Goal: Find specific page/section: Find specific page/section

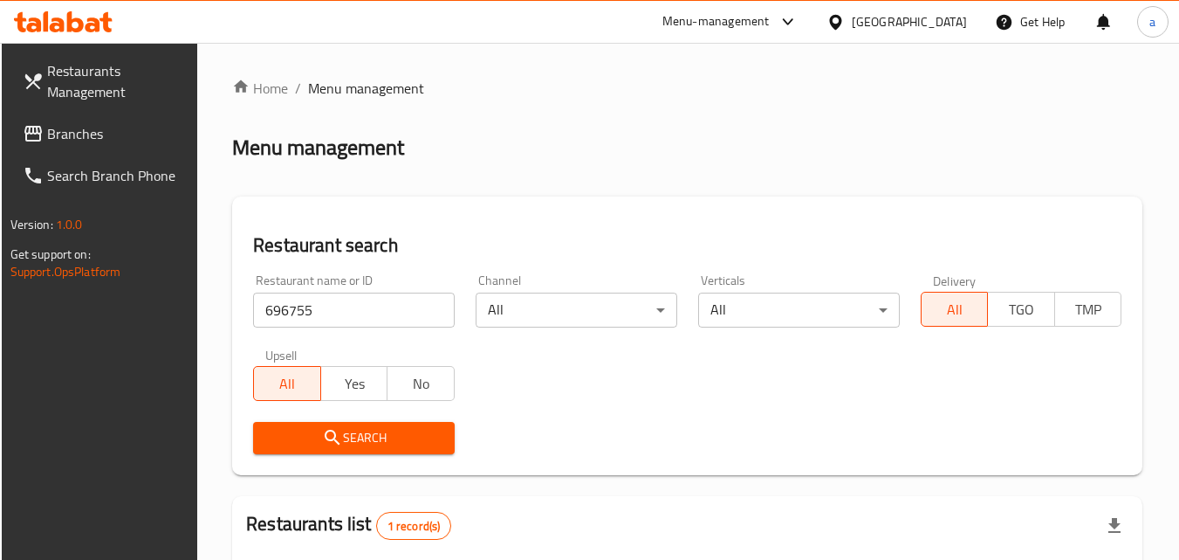
scroll to position [176, 0]
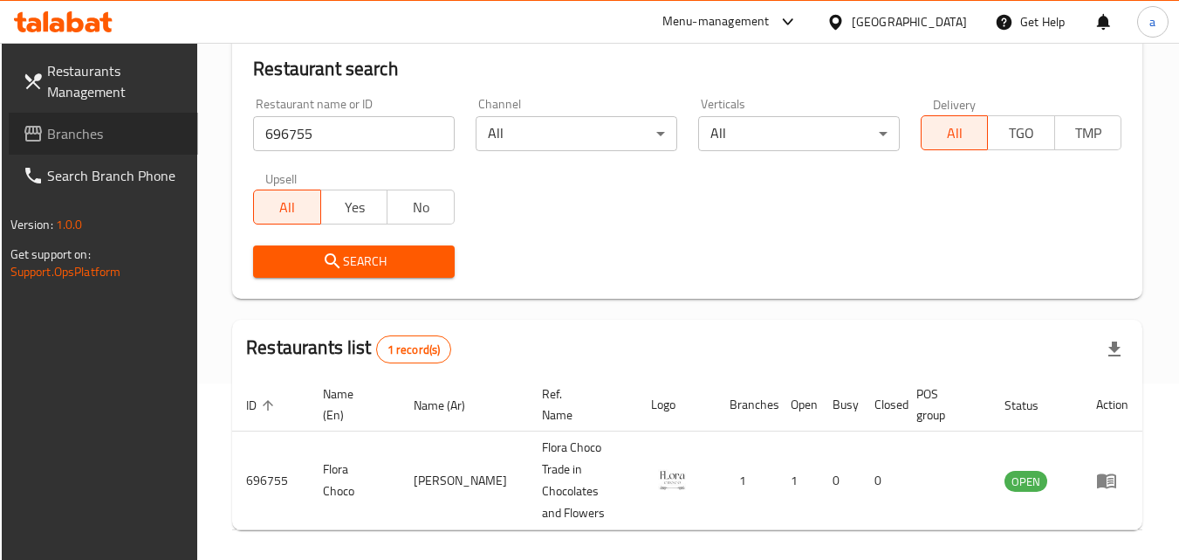
click at [54, 126] on span "Branches" at bounding box center [116, 133] width 138 height 21
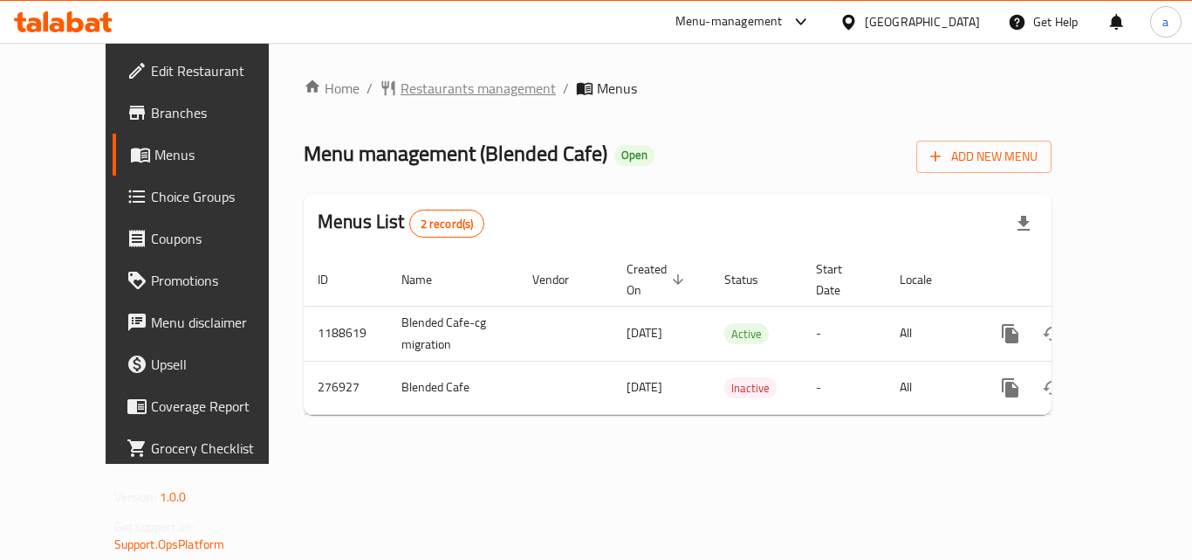
click at [401, 85] on span "Restaurants management" at bounding box center [478, 88] width 155 height 21
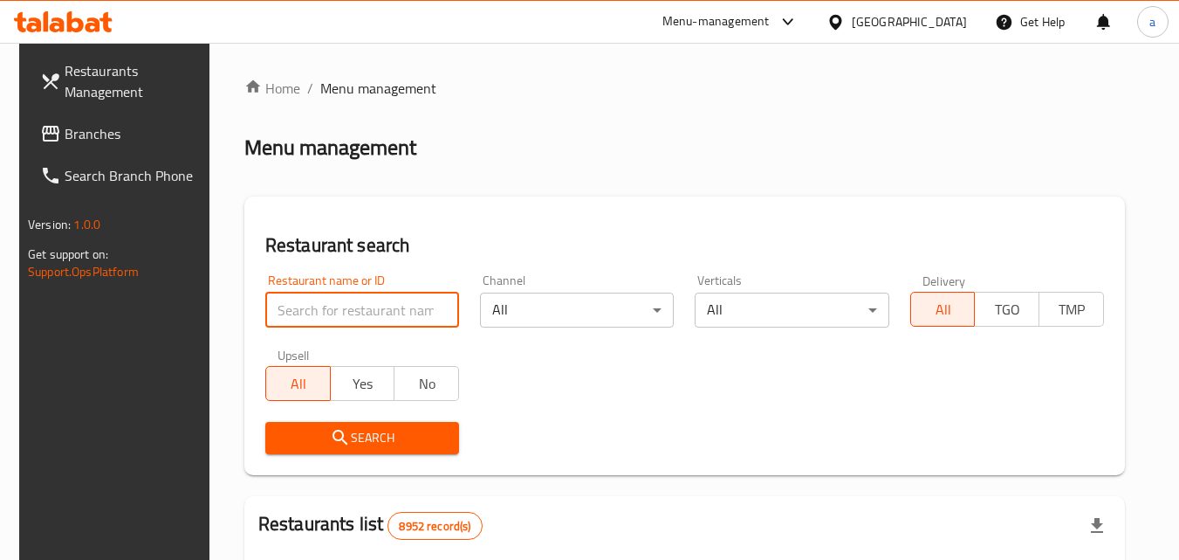
click at [378, 307] on input "search" at bounding box center [362, 309] width 194 height 35
paste input "628052"
type input "628052"
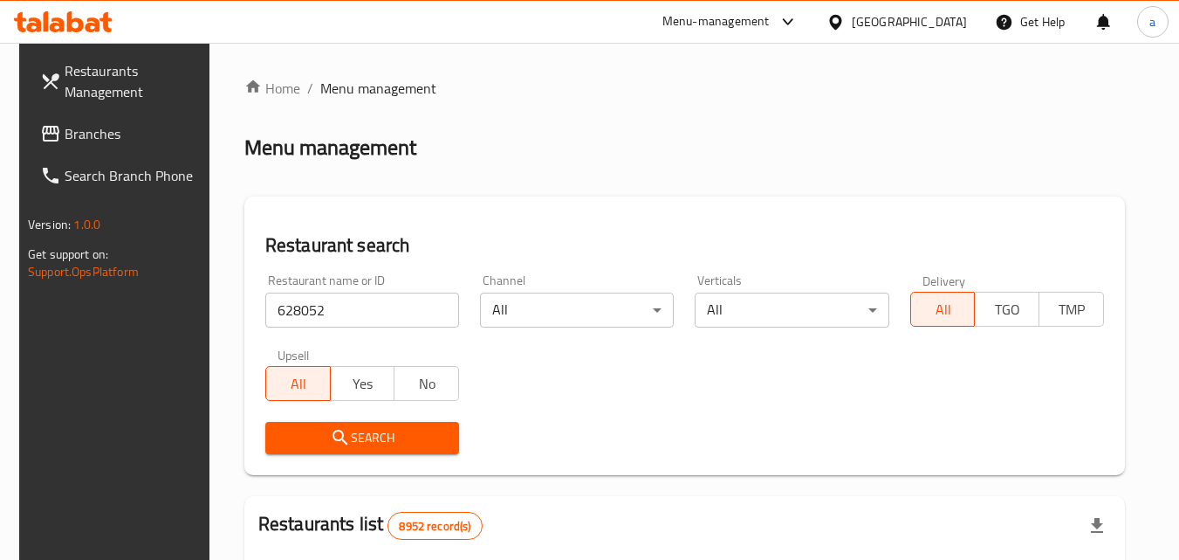
click at [369, 444] on span "Search" at bounding box center [362, 438] width 166 height 22
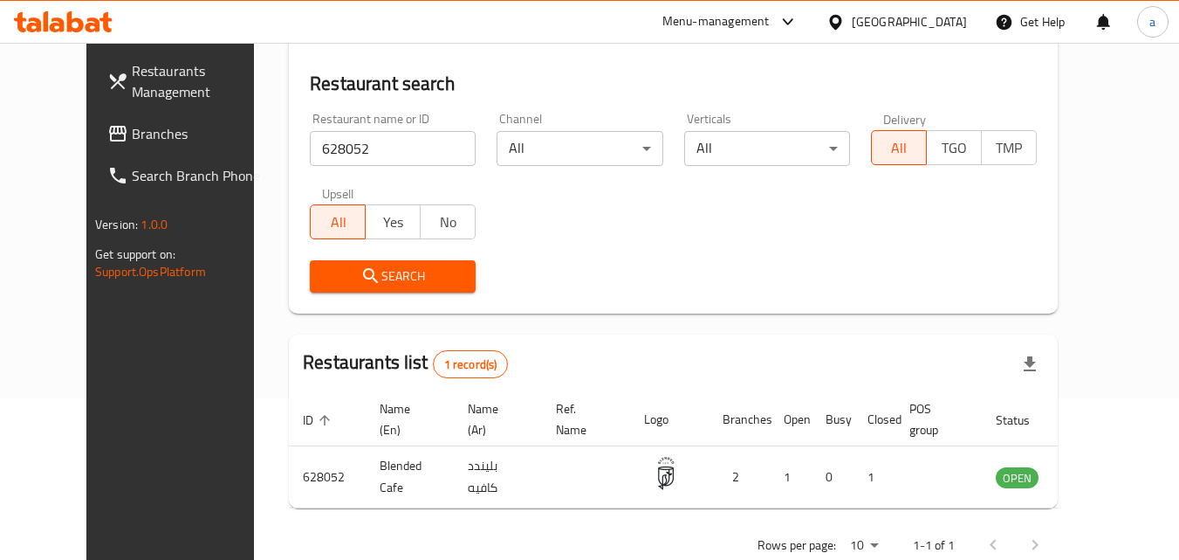
scroll to position [167, 0]
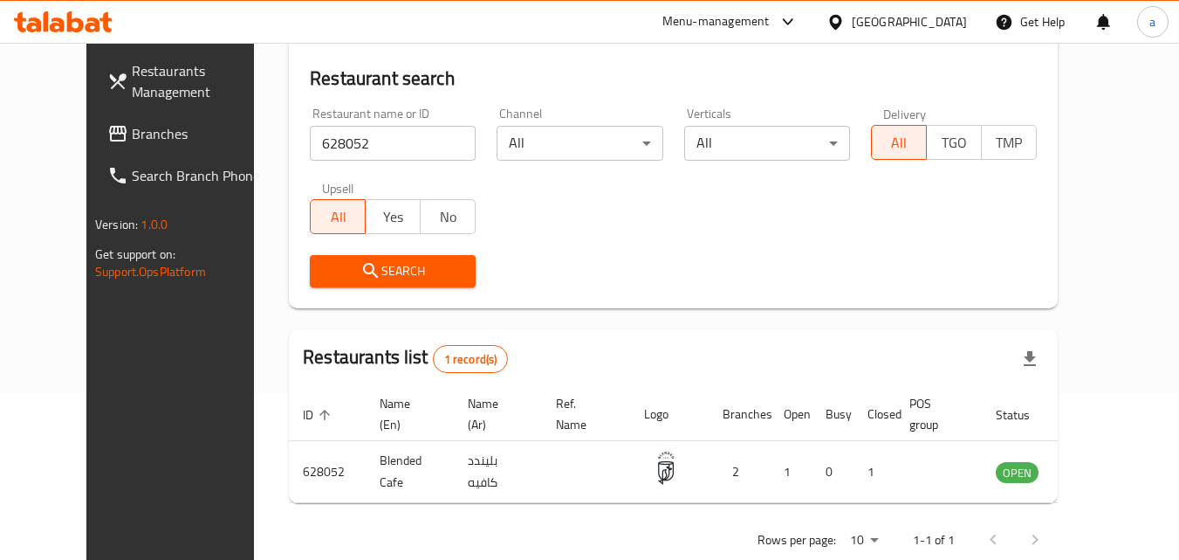
click at [941, 19] on div "[GEOGRAPHIC_DATA]" at bounding box center [909, 21] width 115 height 19
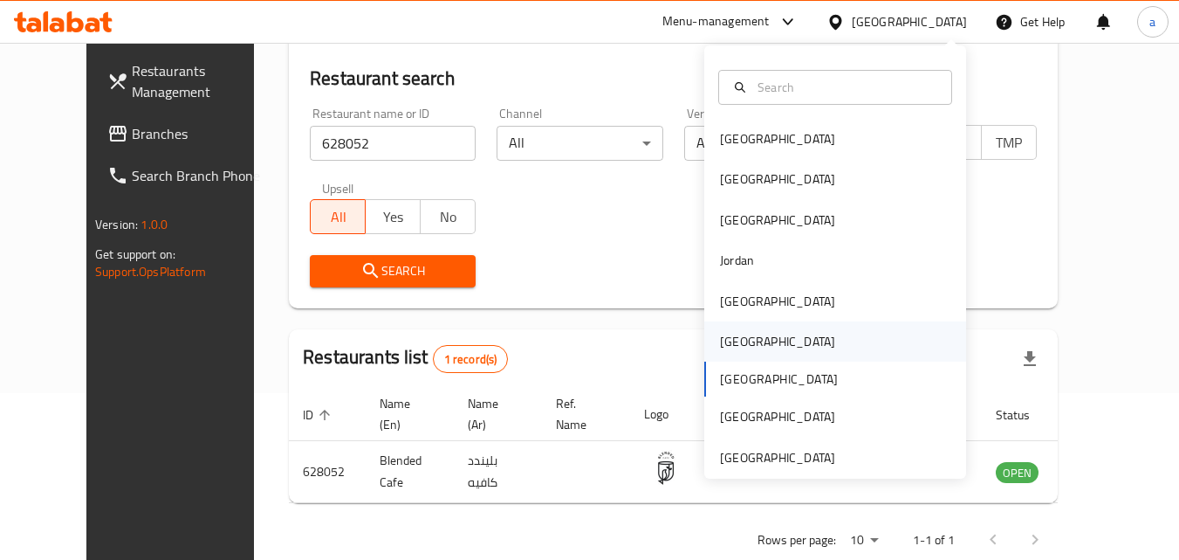
click at [807, 337] on div "[GEOGRAPHIC_DATA]" at bounding box center [835, 341] width 262 height 40
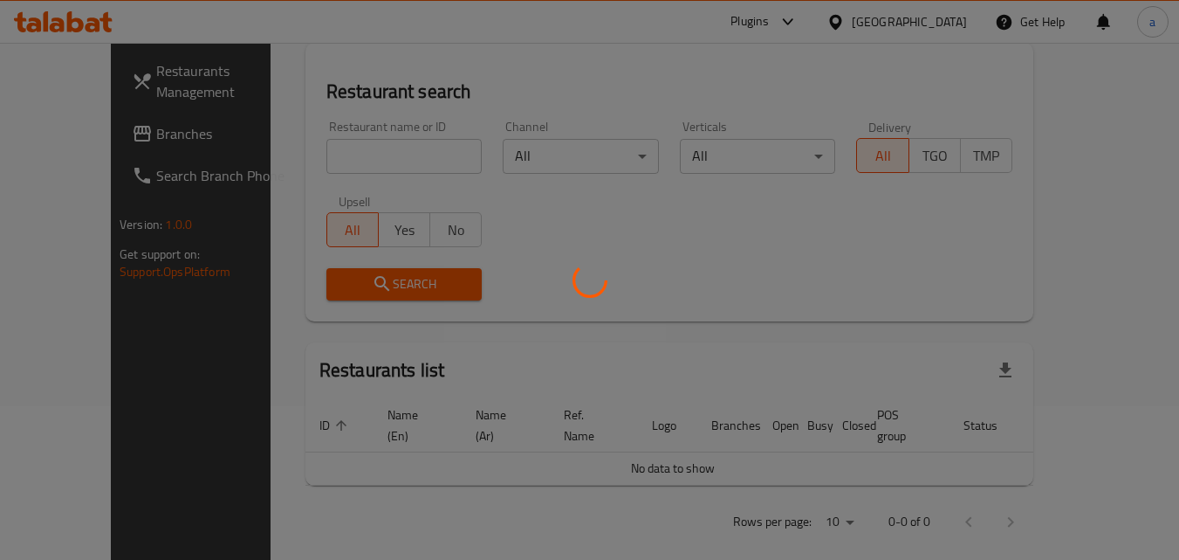
scroll to position [167, 0]
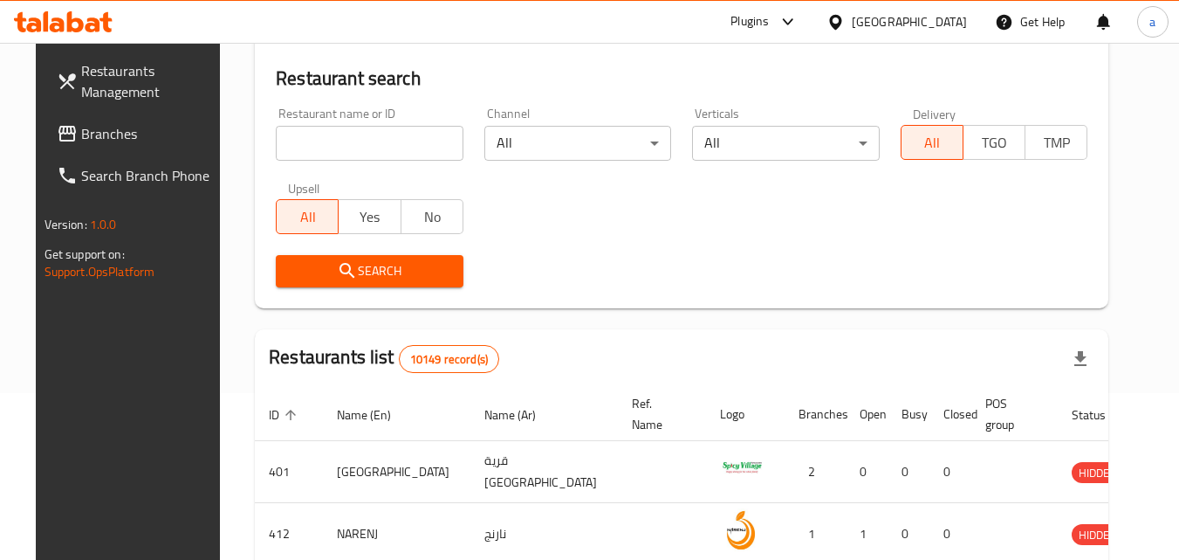
click at [96, 130] on span "Branches" at bounding box center [150, 133] width 138 height 21
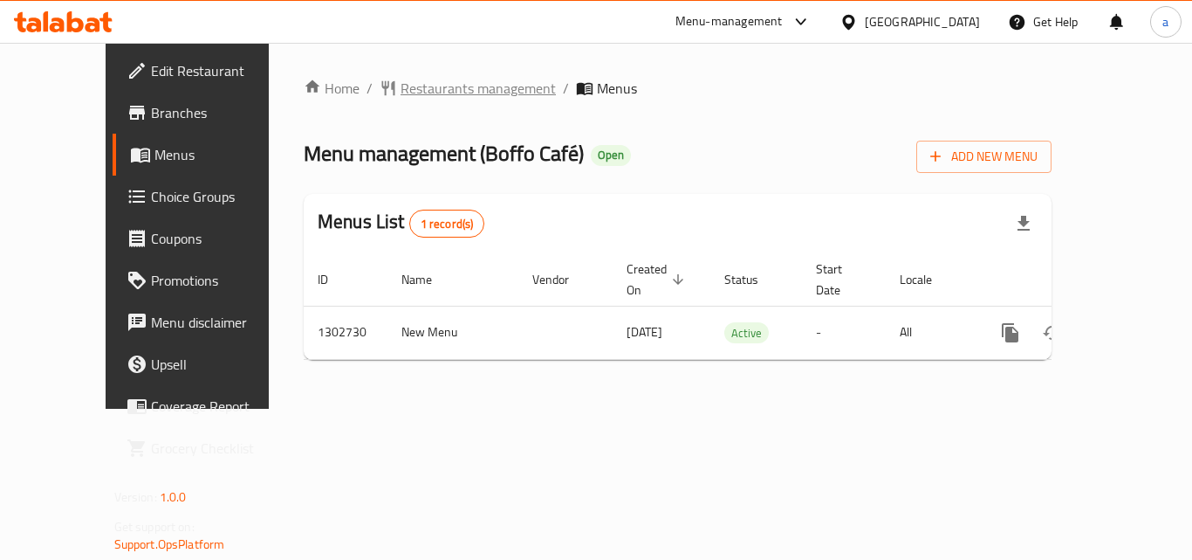
click at [423, 95] on span "Restaurants management" at bounding box center [478, 88] width 155 height 21
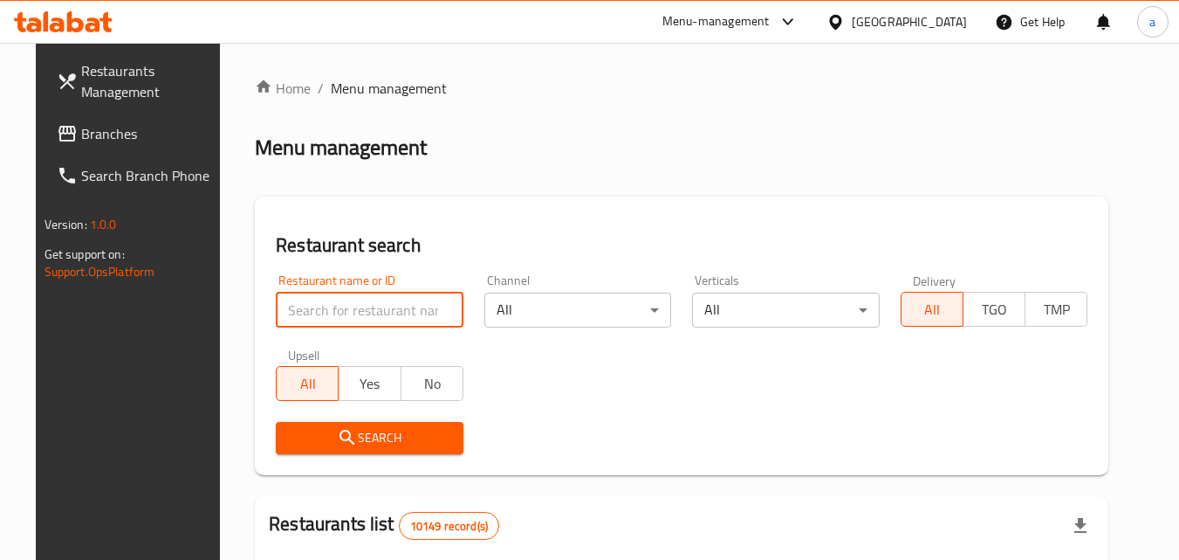
click at [375, 315] on input "search" at bounding box center [370, 309] width 188 height 35
paste input "702540"
type input "702540"
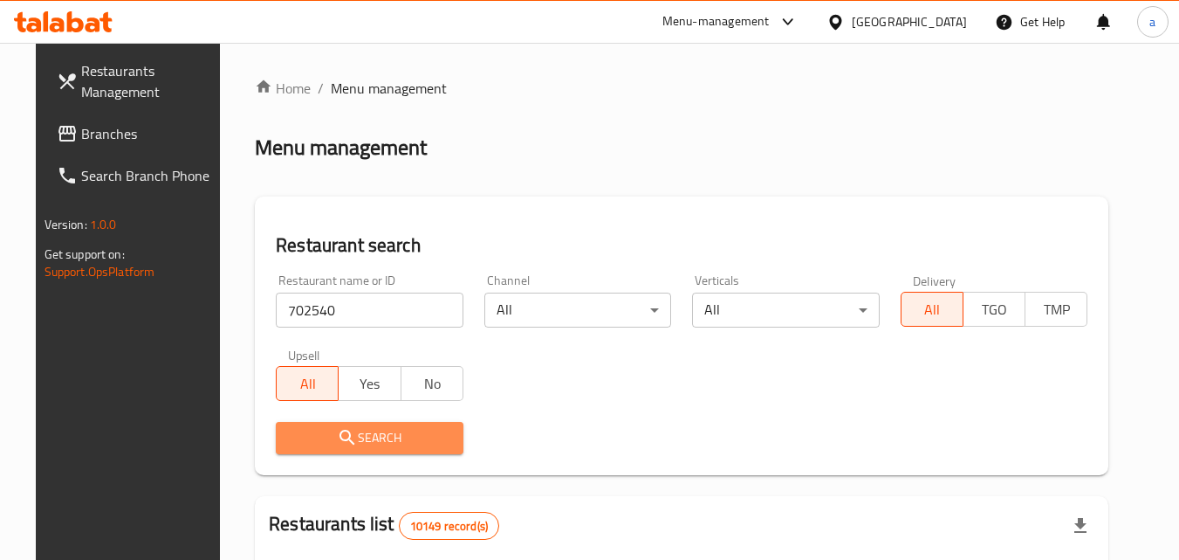
click at [374, 432] on span "Search" at bounding box center [370, 438] width 160 height 22
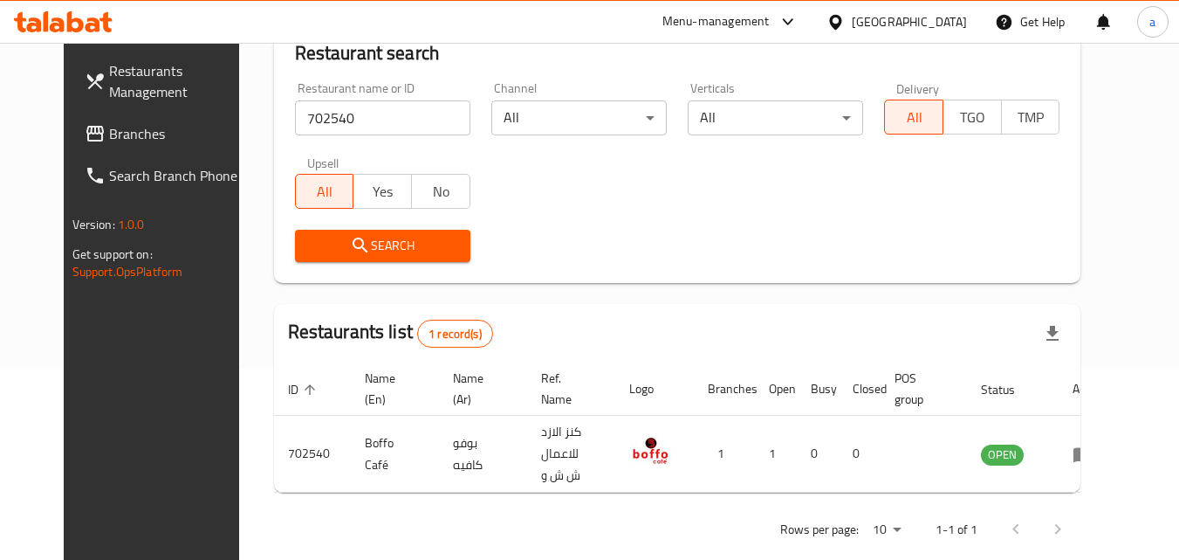
scroll to position [196, 0]
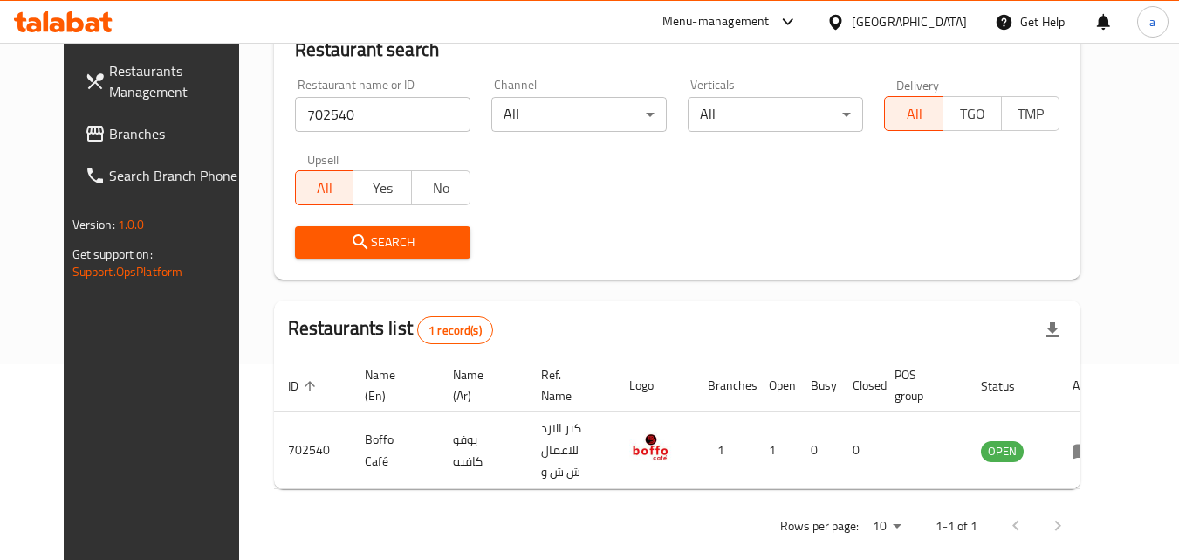
click at [942, 18] on div "[GEOGRAPHIC_DATA]" at bounding box center [909, 21] width 115 height 19
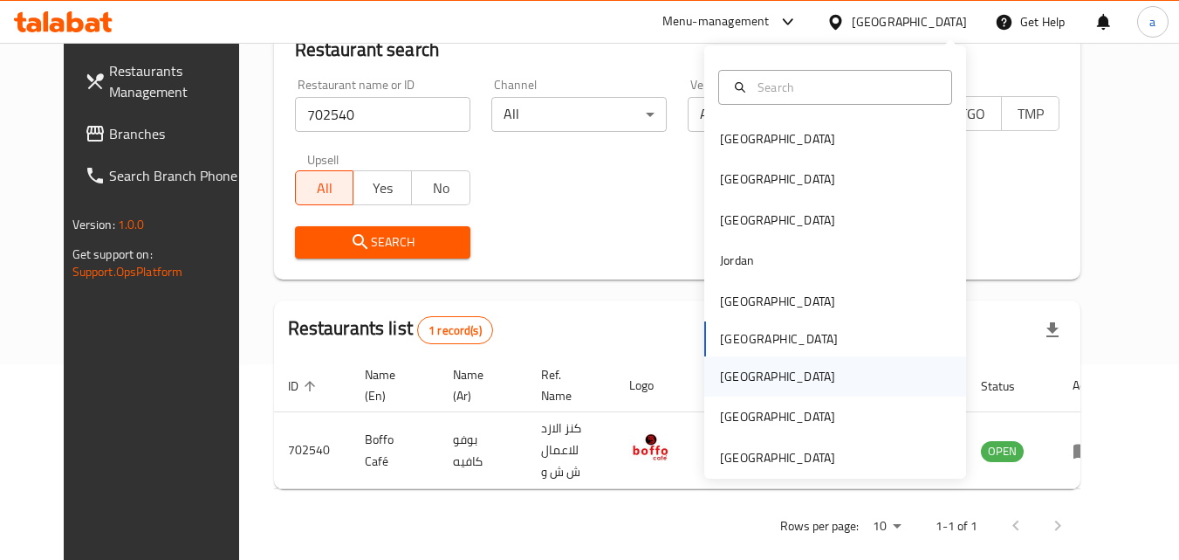
click at [748, 368] on div "[GEOGRAPHIC_DATA]" at bounding box center [777, 376] width 143 height 40
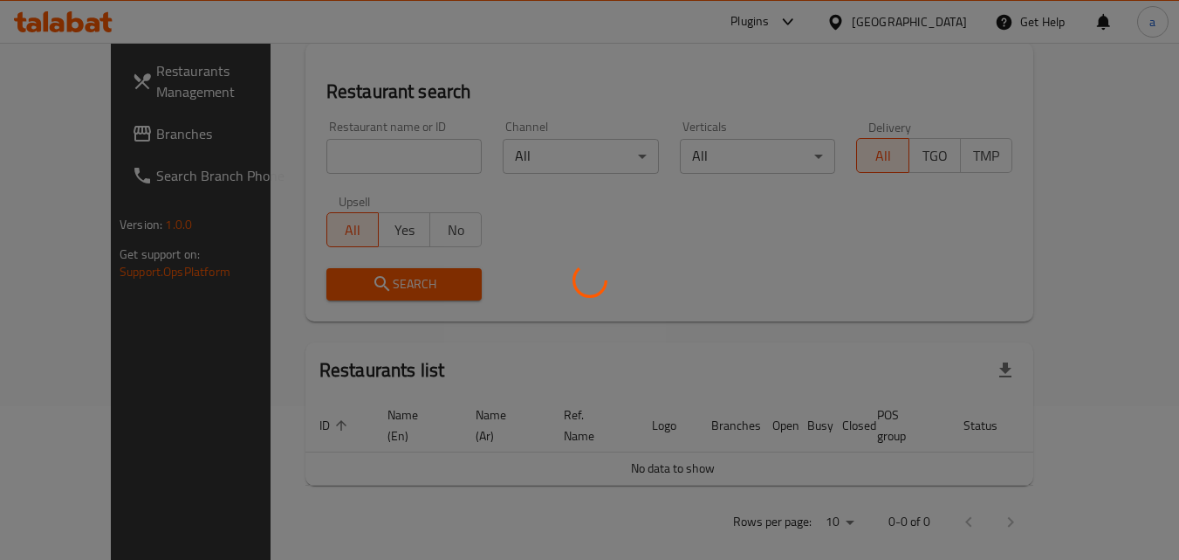
scroll to position [196, 0]
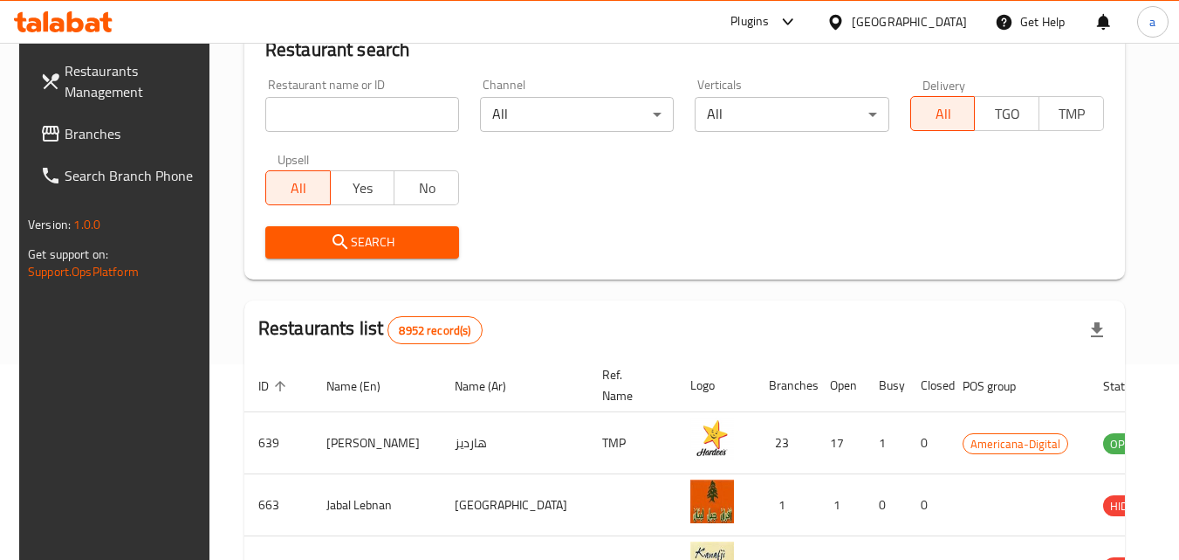
click at [64, 151] on link "Branches" at bounding box center [121, 134] width 190 height 42
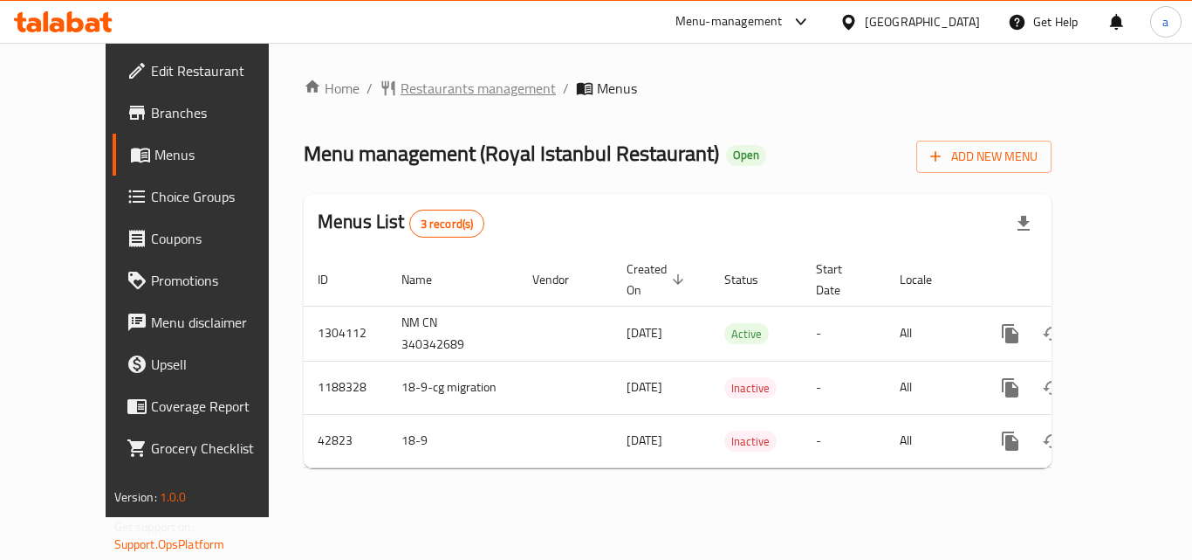
click at [426, 93] on span "Restaurants management" at bounding box center [478, 88] width 155 height 21
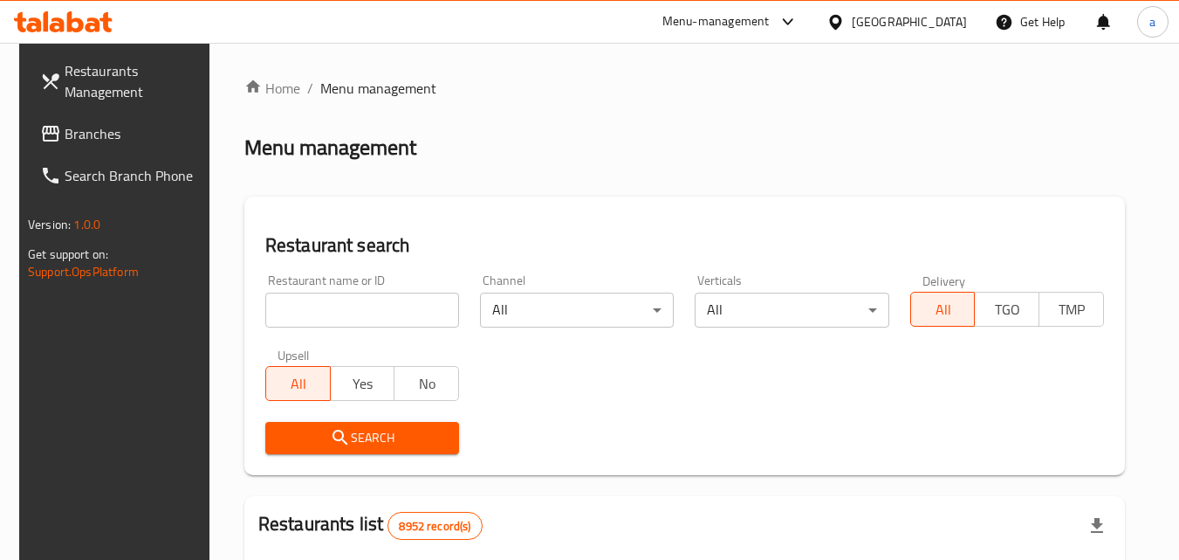
click at [346, 294] on input "search" at bounding box center [362, 309] width 194 height 35
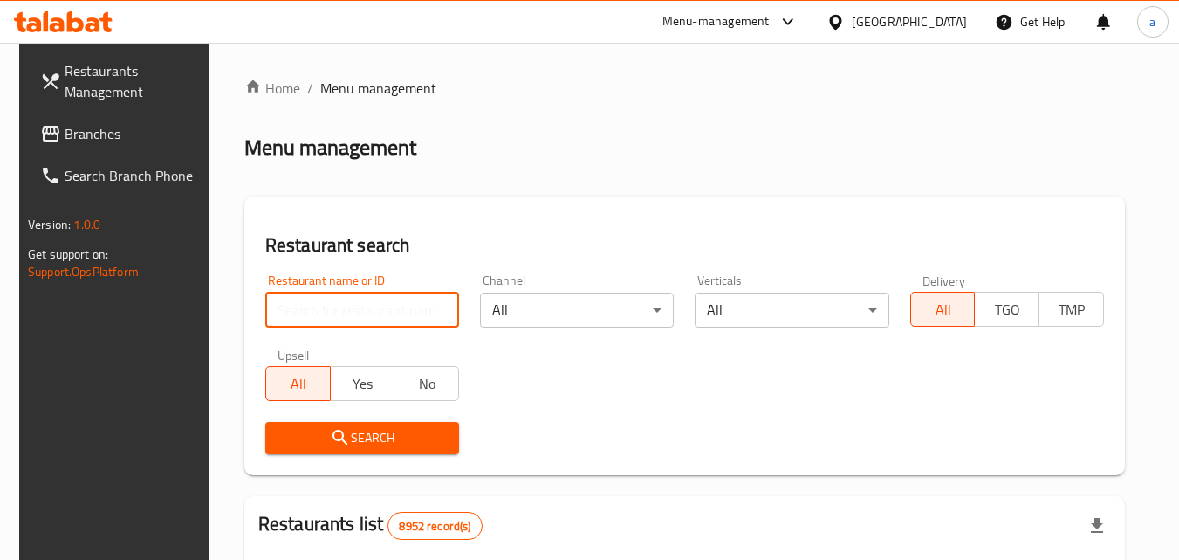
paste input "18062"
type input "18062"
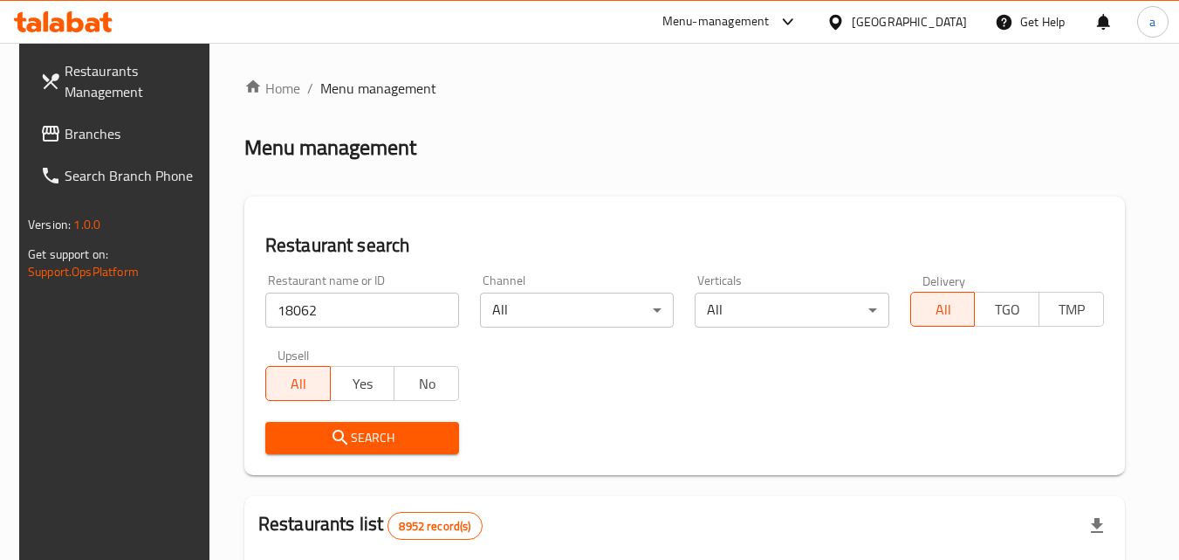
click at [373, 429] on span "Search" at bounding box center [362, 438] width 166 height 22
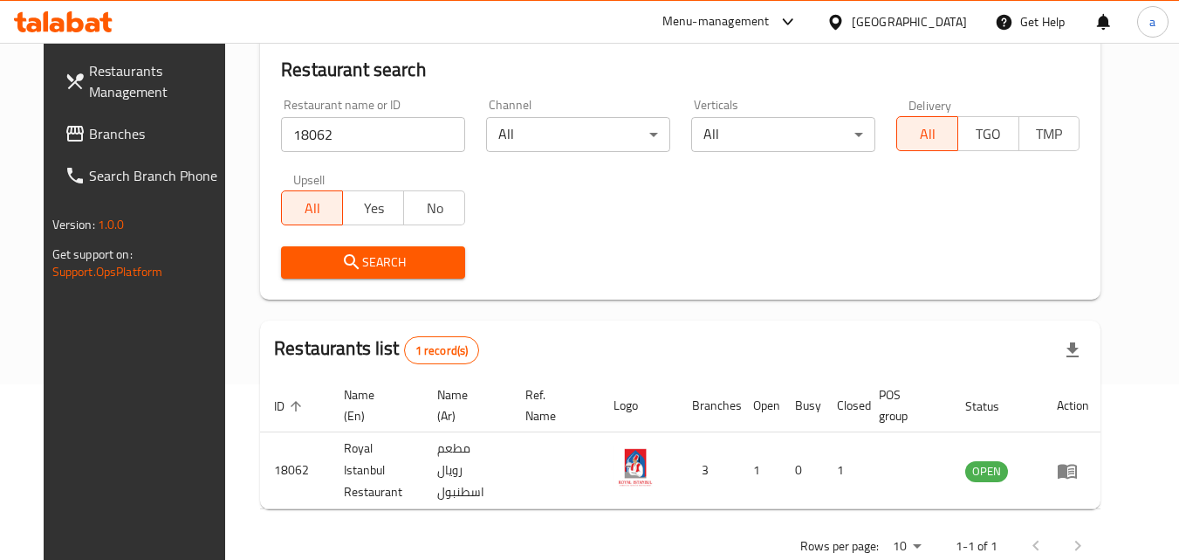
scroll to position [204, 0]
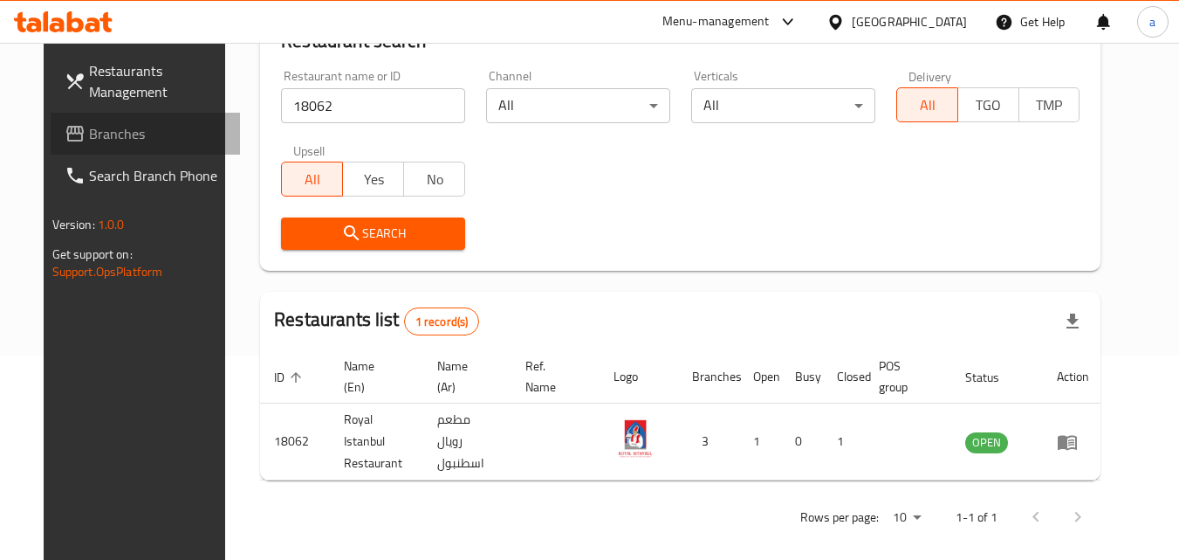
click at [89, 126] on span "Branches" at bounding box center [158, 133] width 138 height 21
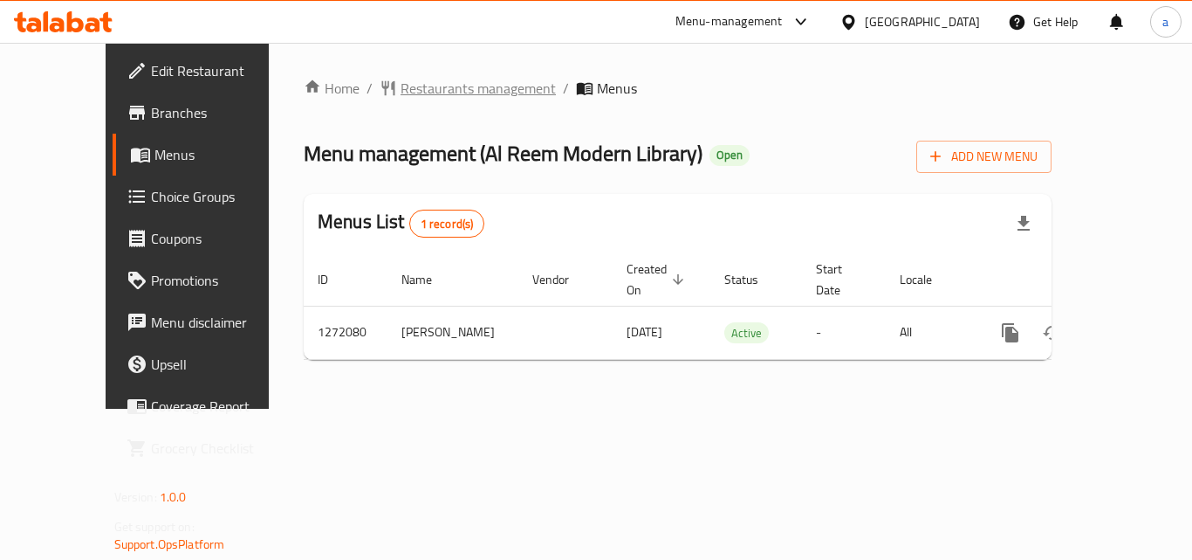
click at [430, 90] on span "Restaurants management" at bounding box center [478, 88] width 155 height 21
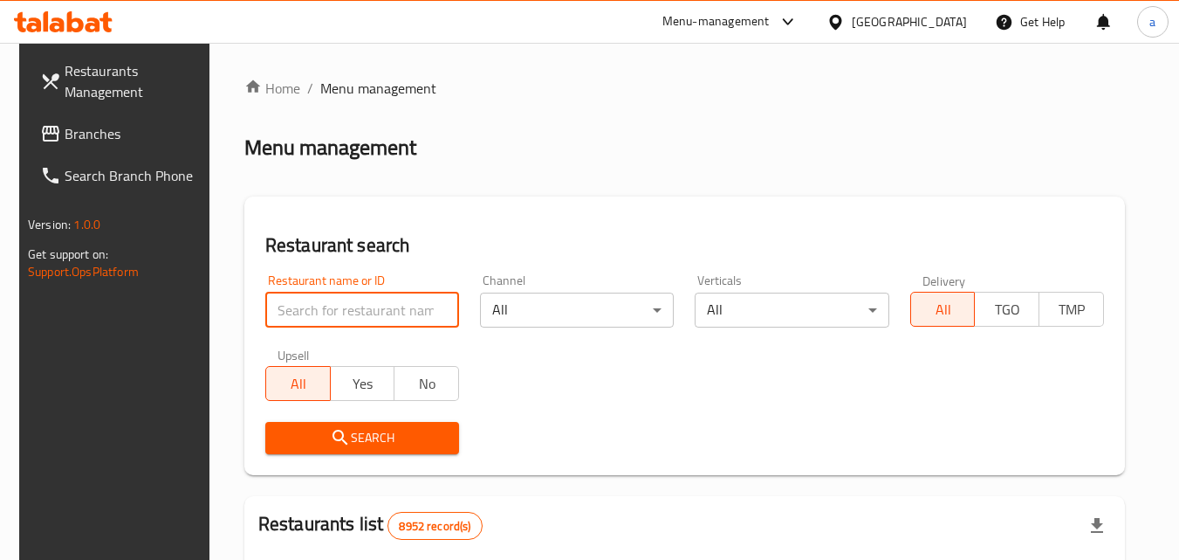
click at [358, 313] on input "search" at bounding box center [362, 309] width 194 height 35
paste input "689694"
type input "689694"
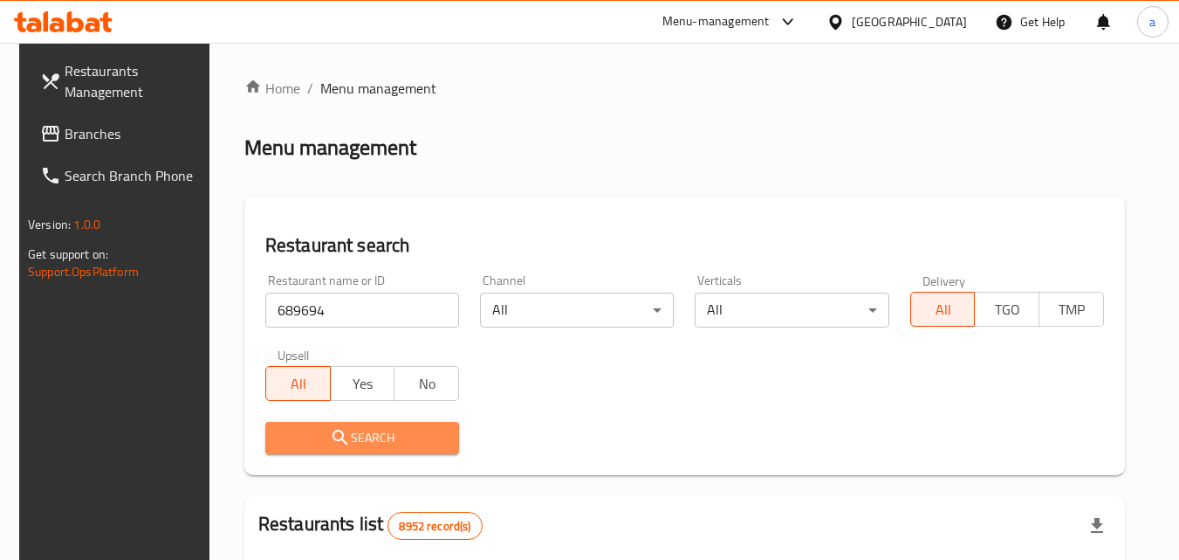
click at [388, 443] on span "Search" at bounding box center [362, 438] width 166 height 22
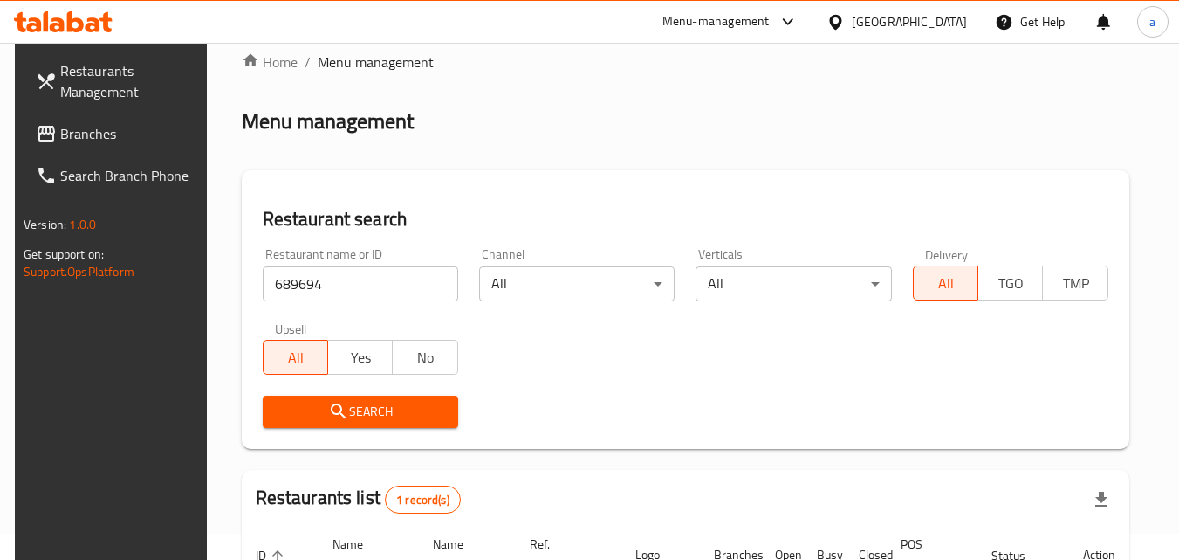
scroll to position [24, 0]
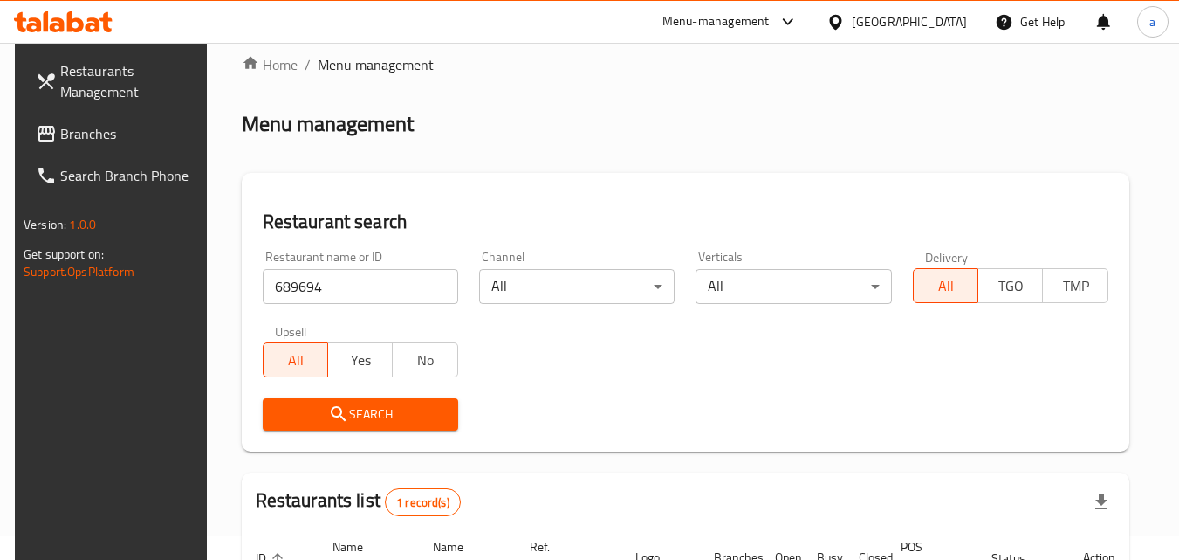
click at [938, 18] on div "[GEOGRAPHIC_DATA]" at bounding box center [909, 21] width 115 height 19
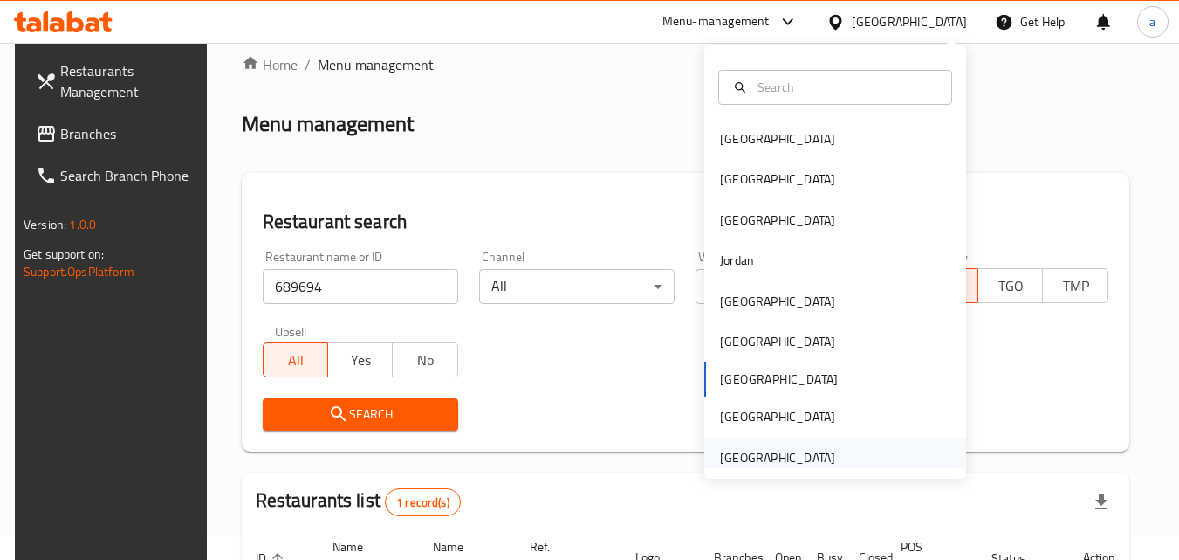
click at [796, 457] on div "[GEOGRAPHIC_DATA]" at bounding box center [777, 457] width 115 height 19
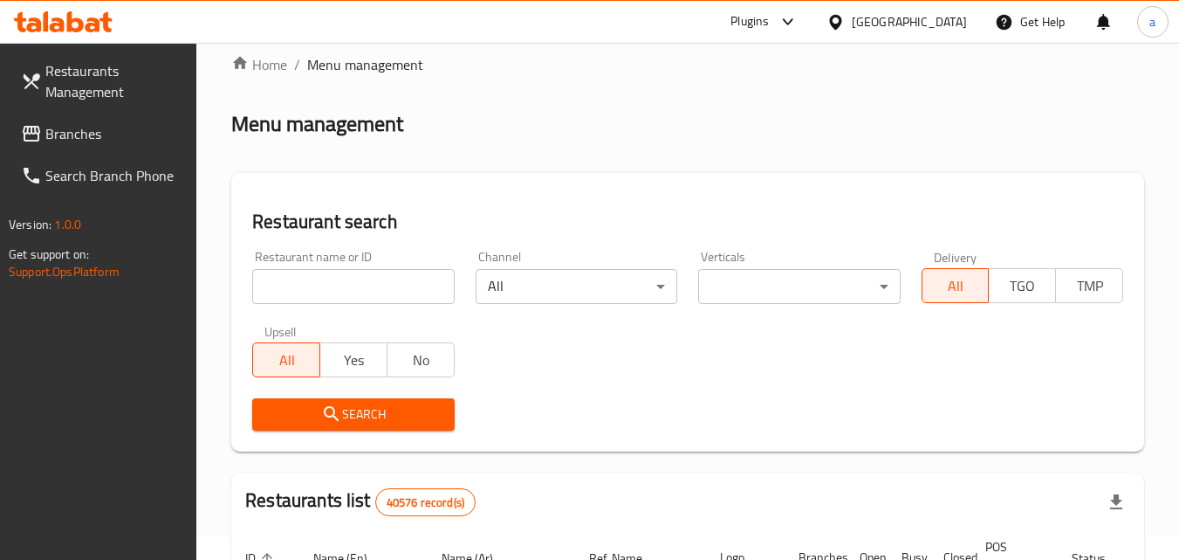
click at [84, 127] on span "Branches" at bounding box center [114, 133] width 138 height 21
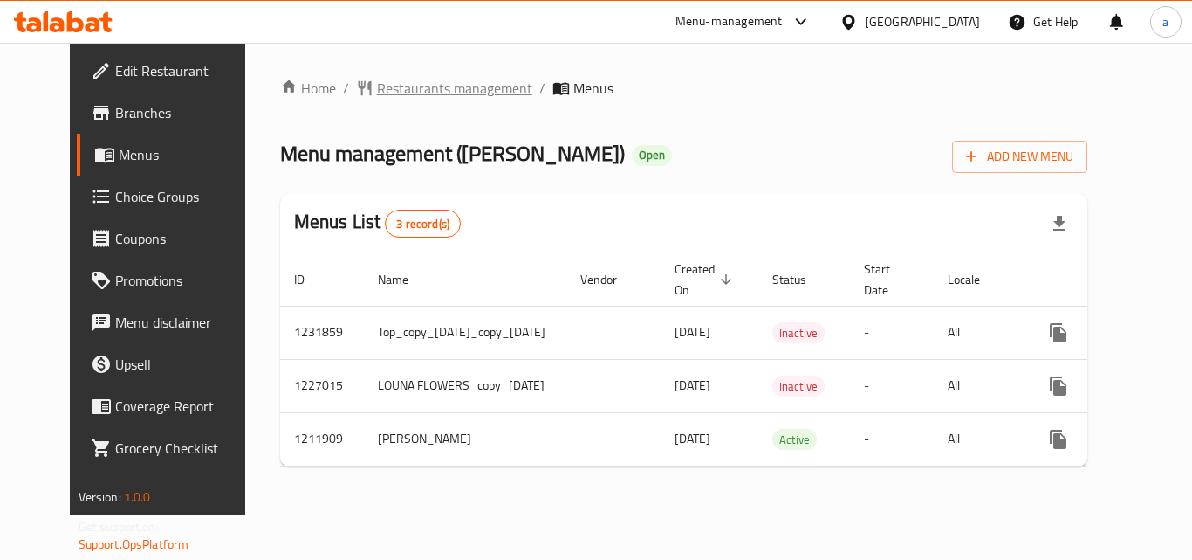
click at [440, 85] on span "Restaurants management" at bounding box center [454, 88] width 155 height 21
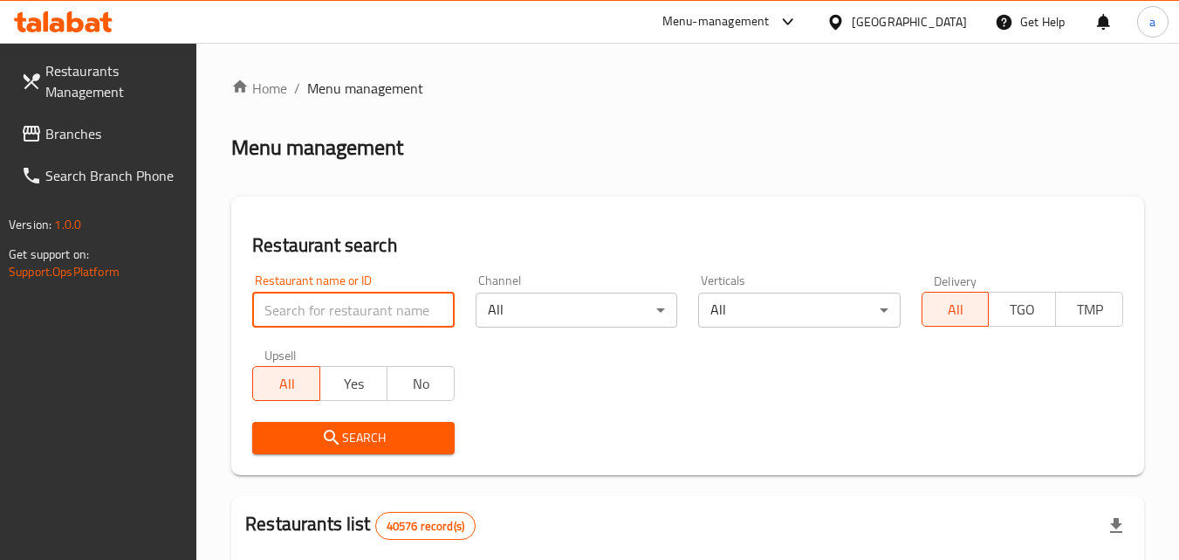
click at [317, 299] on input "search" at bounding box center [353, 309] width 202 height 35
paste input "671483"
type input "671483"
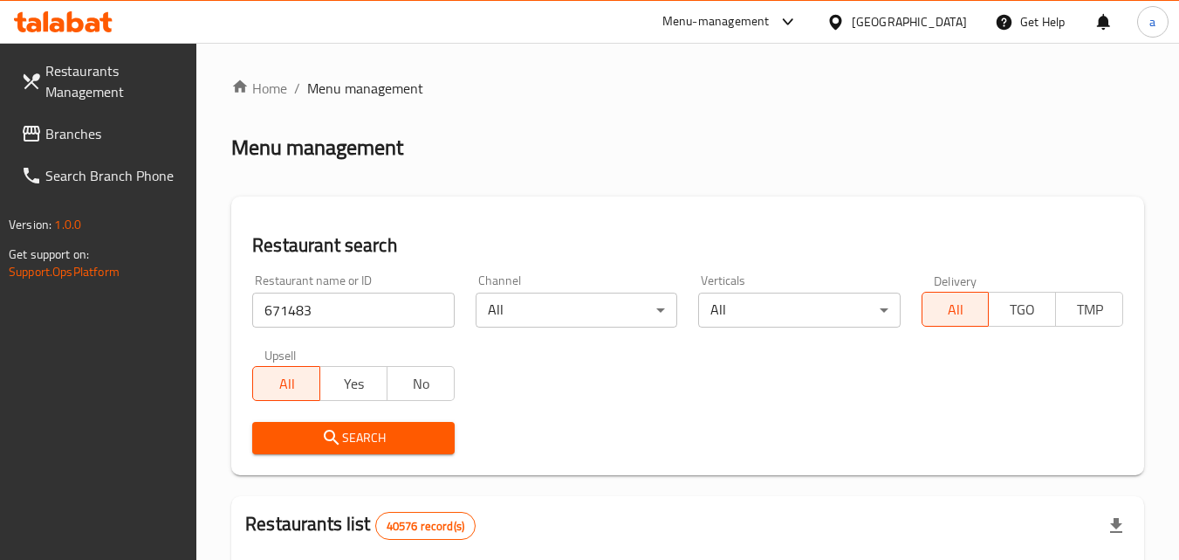
click at [326, 427] on icon "submit" at bounding box center [331, 437] width 21 height 21
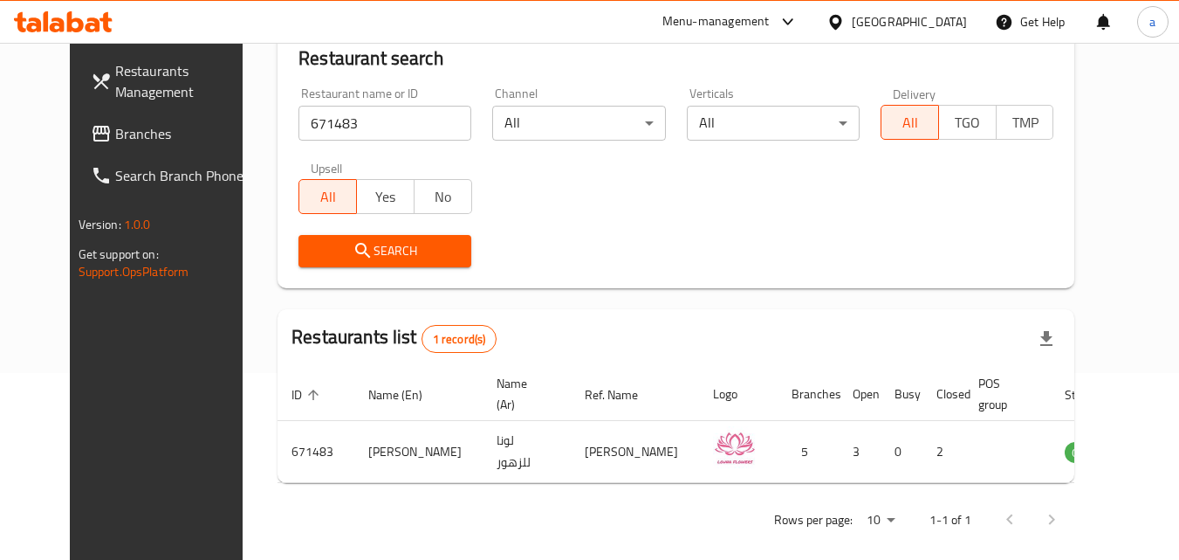
scroll to position [204, 0]
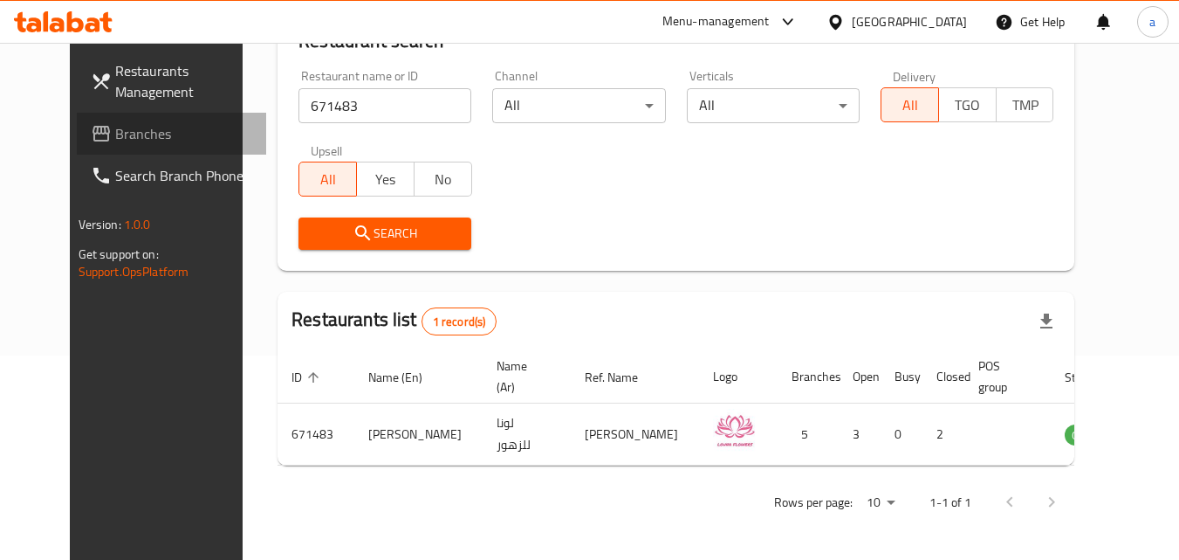
click at [115, 140] on span "Branches" at bounding box center [184, 133] width 138 height 21
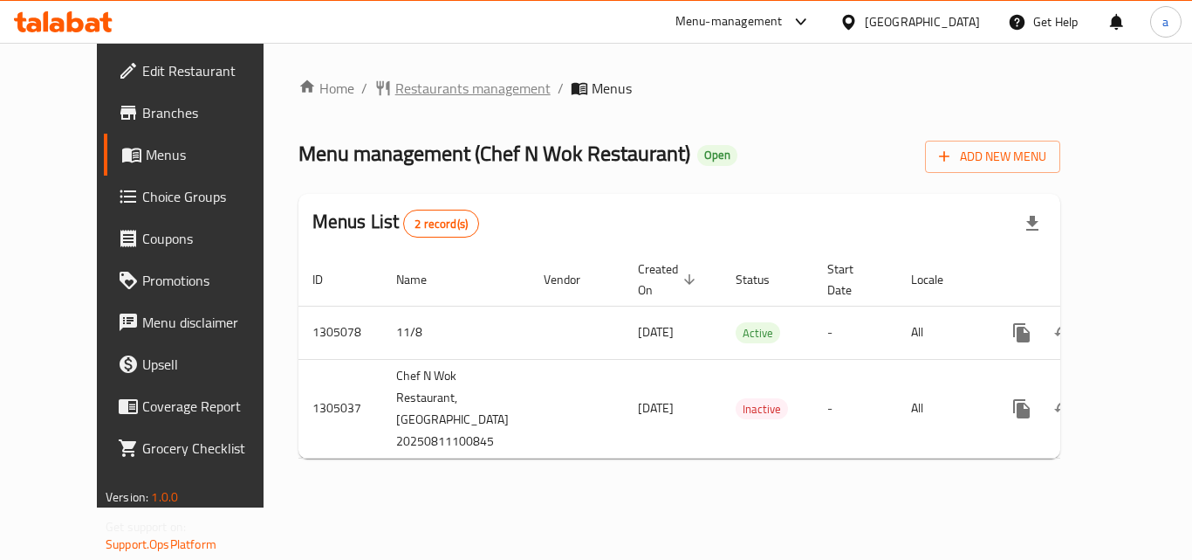
click at [443, 94] on span "Restaurants management" at bounding box center [472, 88] width 155 height 21
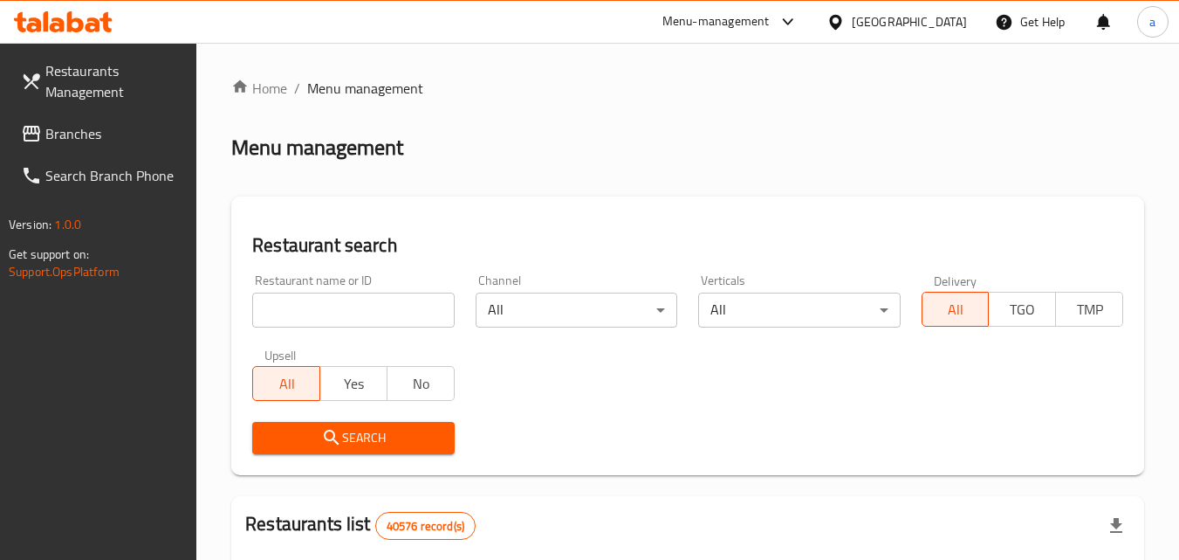
click at [306, 312] on input "search" at bounding box center [353, 309] width 202 height 35
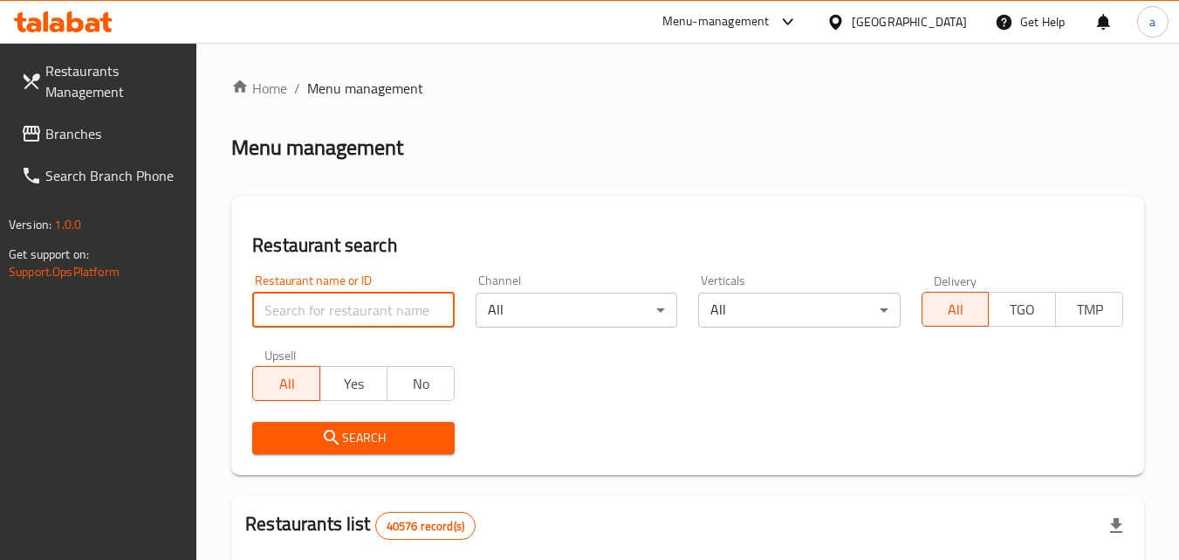
paste input "703534"
type input "703534"
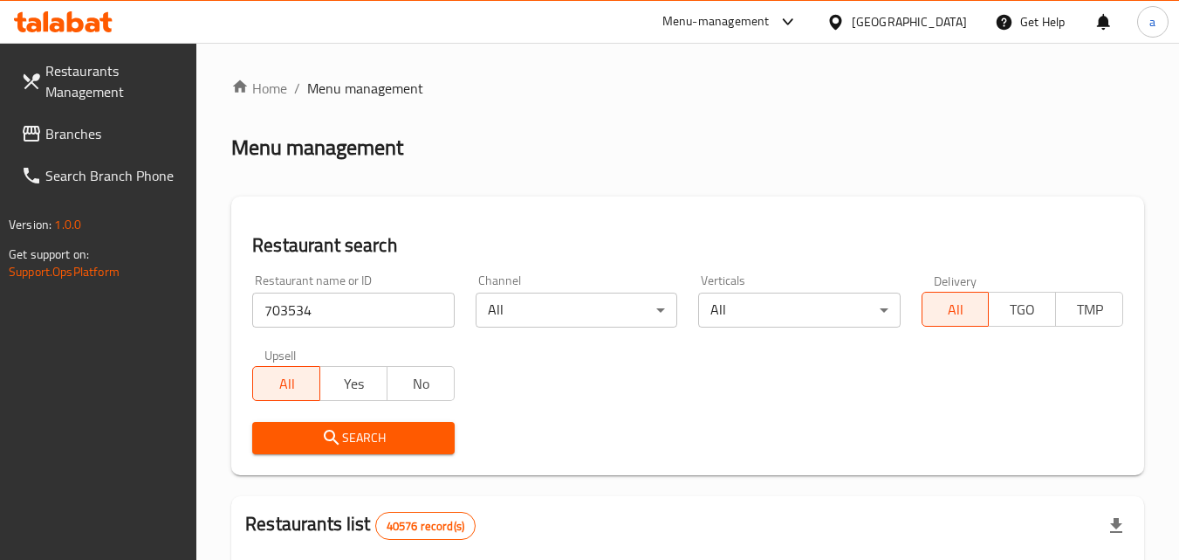
click at [368, 436] on span "Search" at bounding box center [353, 438] width 174 height 22
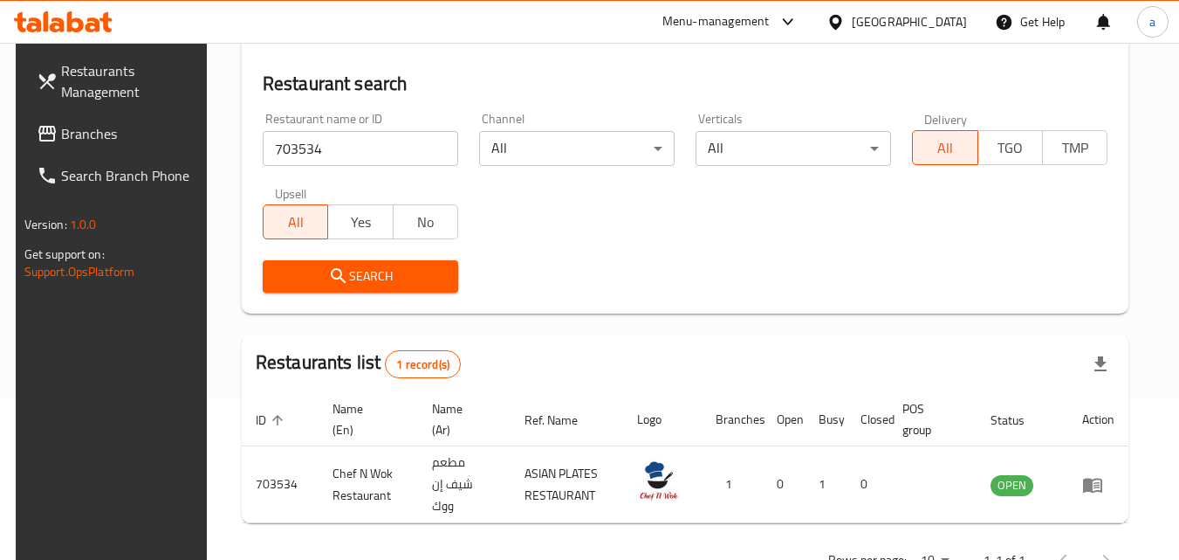
scroll to position [204, 0]
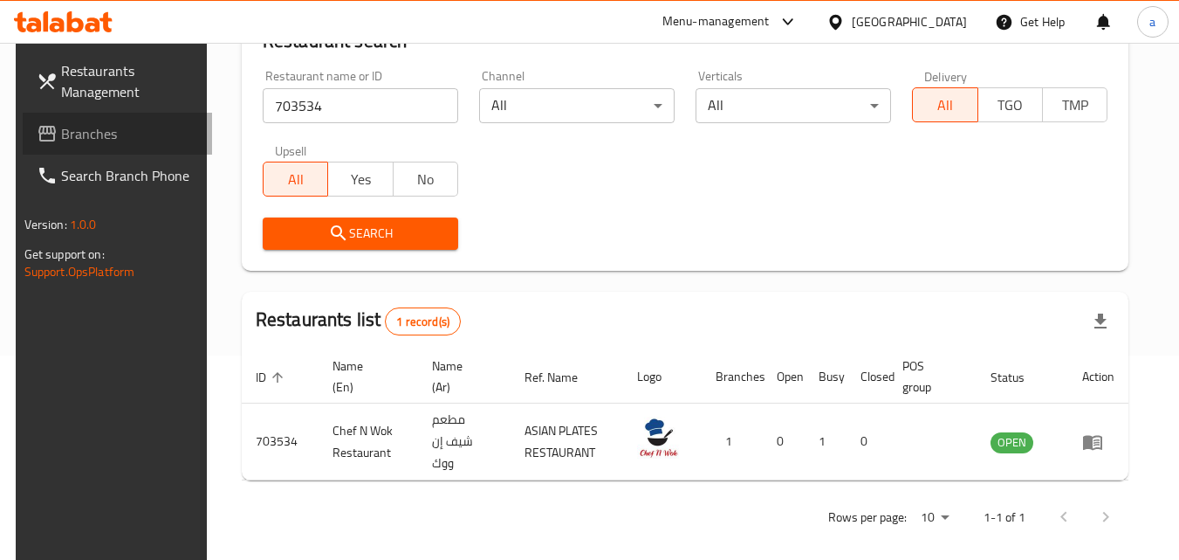
click at [126, 143] on span "Branches" at bounding box center [130, 133] width 138 height 21
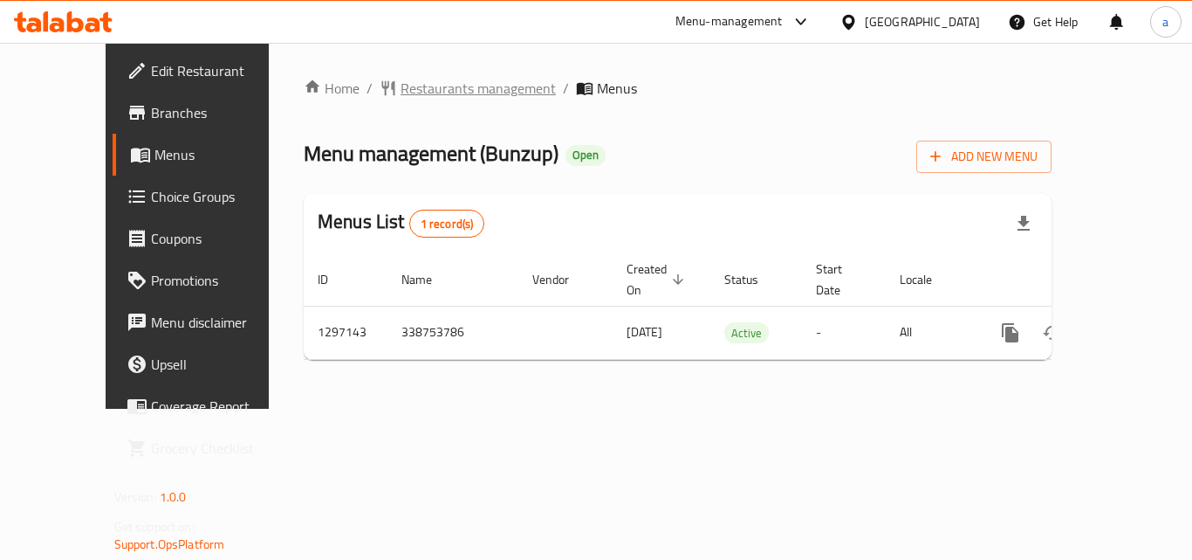
click at [421, 93] on span "Restaurants management" at bounding box center [478, 88] width 155 height 21
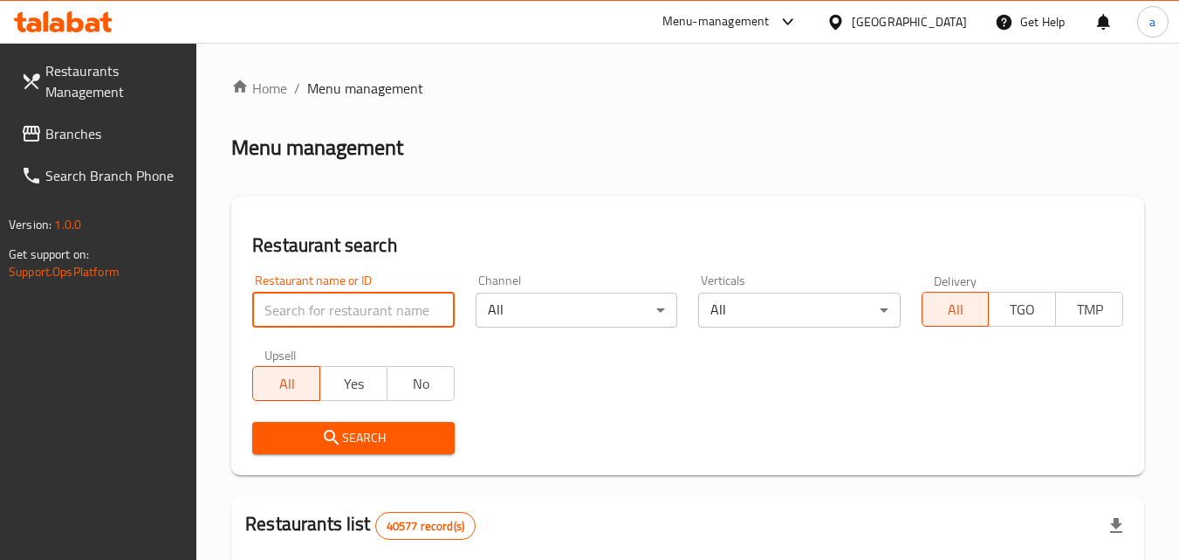
click at [366, 302] on input "search" at bounding box center [353, 309] width 202 height 35
paste input "700378"
type input "700378"
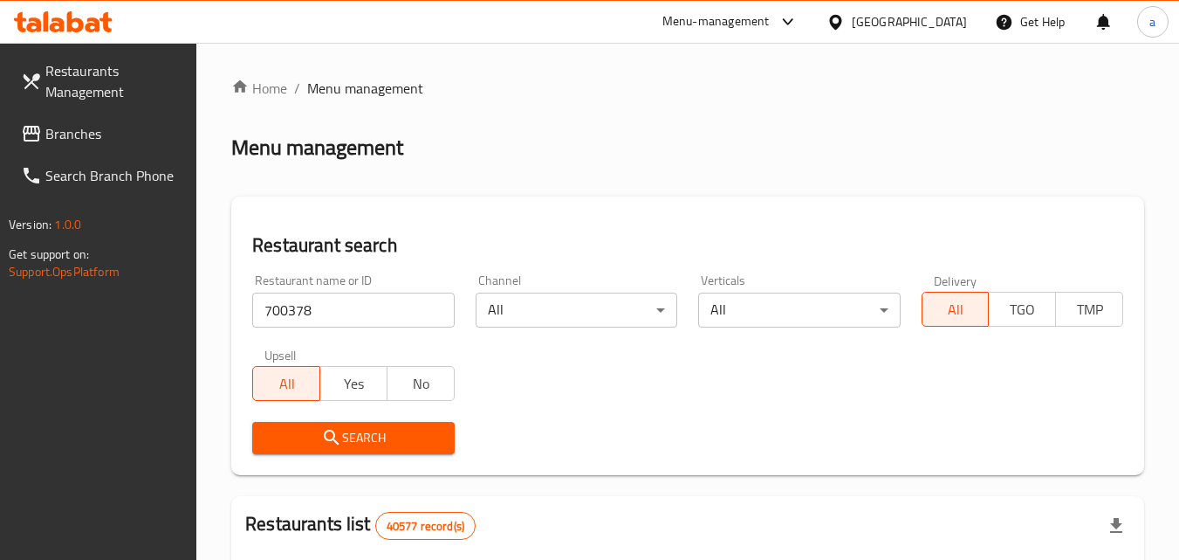
click at [333, 437] on icon "submit" at bounding box center [331, 436] width 15 height 15
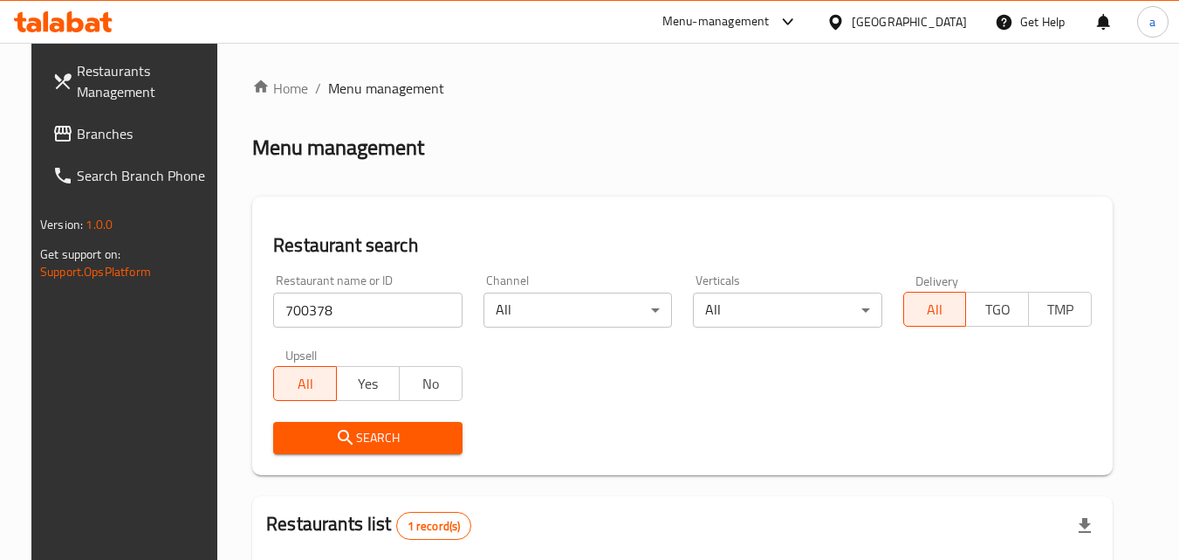
scroll to position [219, 0]
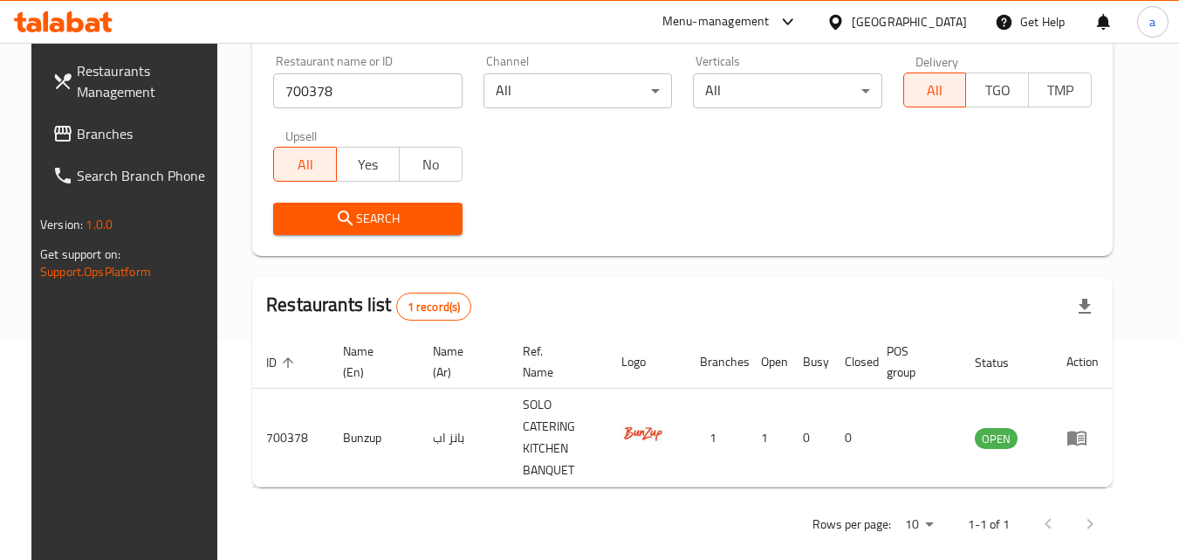
click at [919, 23] on div "[GEOGRAPHIC_DATA]" at bounding box center [909, 21] width 115 height 19
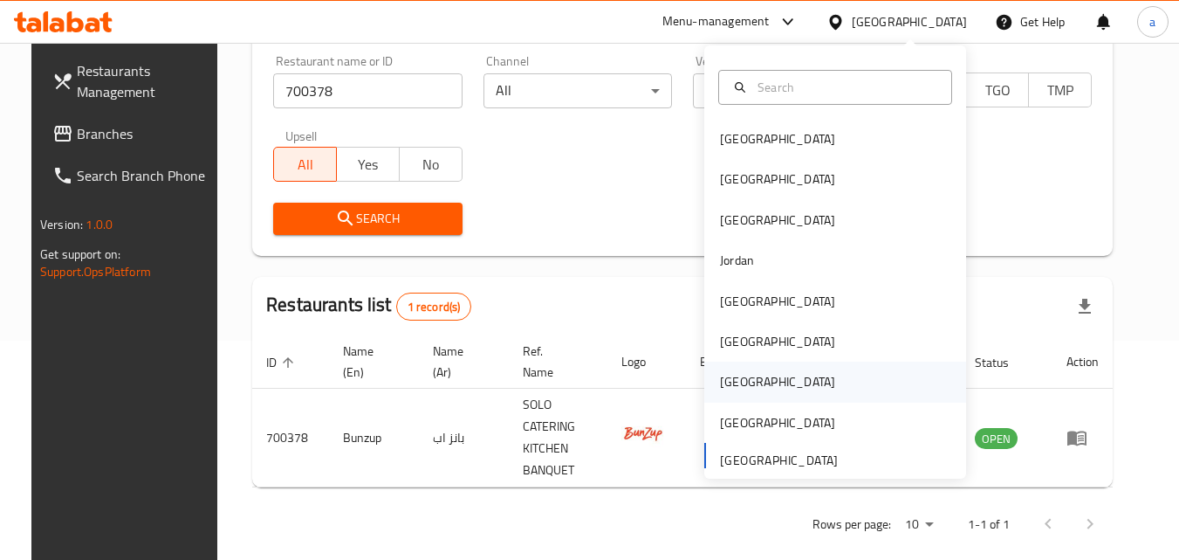
click at [769, 384] on div "[GEOGRAPHIC_DATA]" at bounding box center [835, 381] width 262 height 40
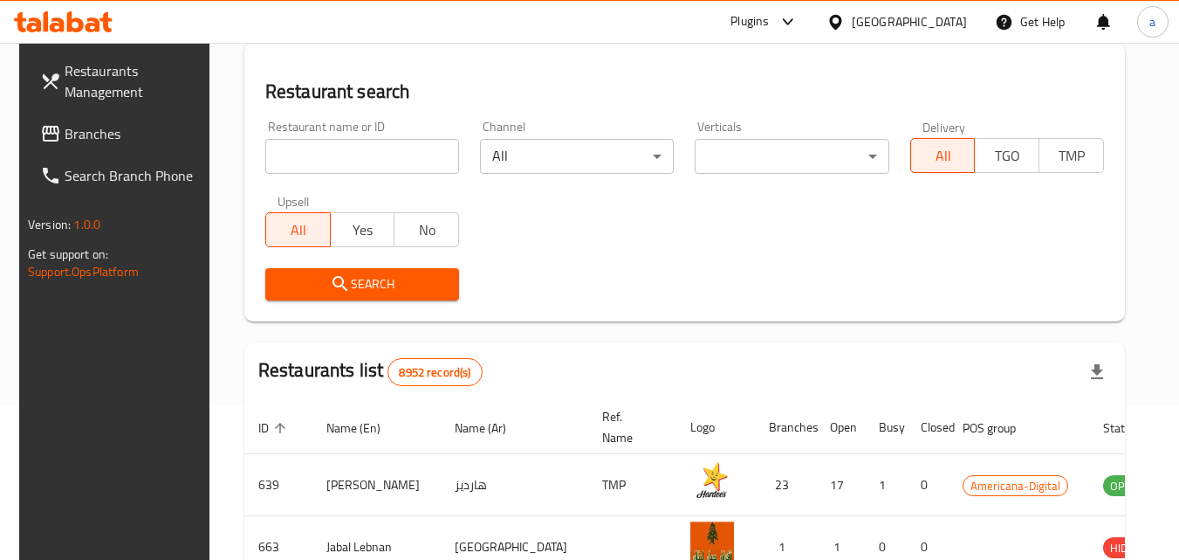
scroll to position [219, 0]
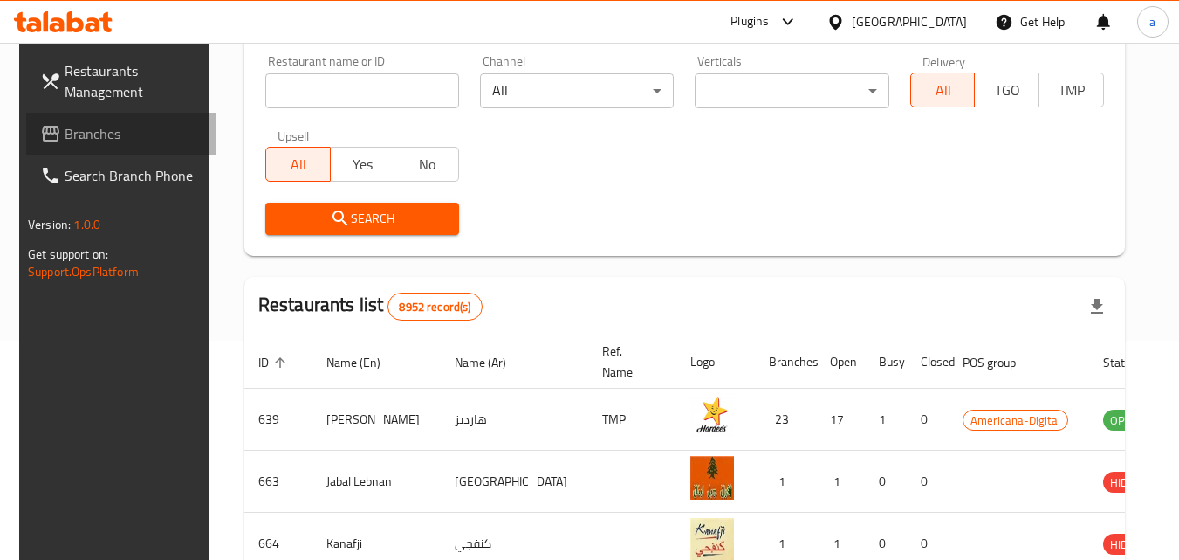
click at [65, 137] on span "Branches" at bounding box center [134, 133] width 138 height 21
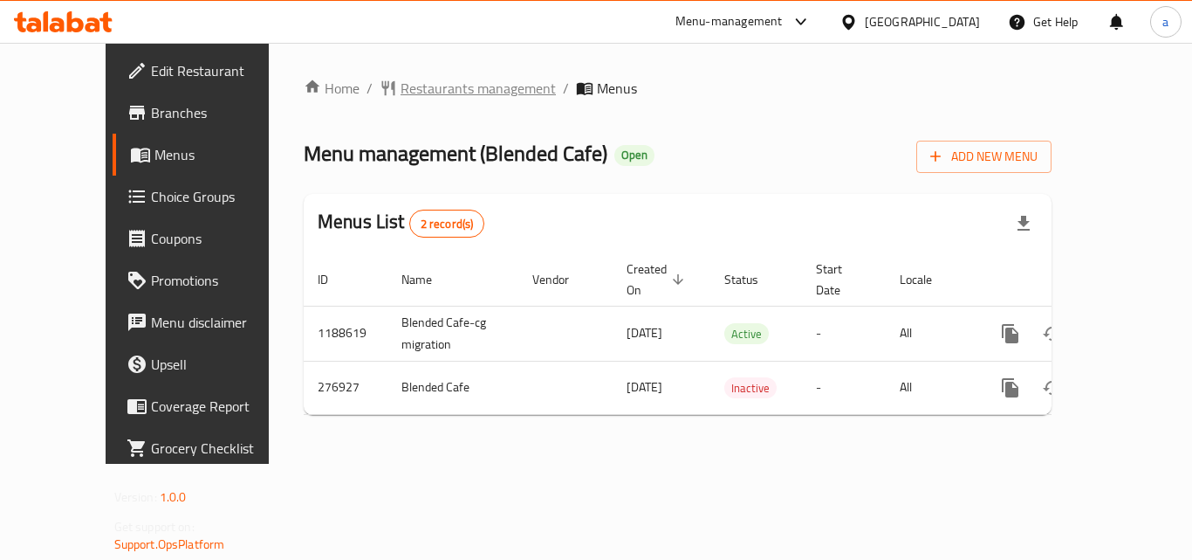
click at [401, 90] on span "Restaurants management" at bounding box center [478, 88] width 155 height 21
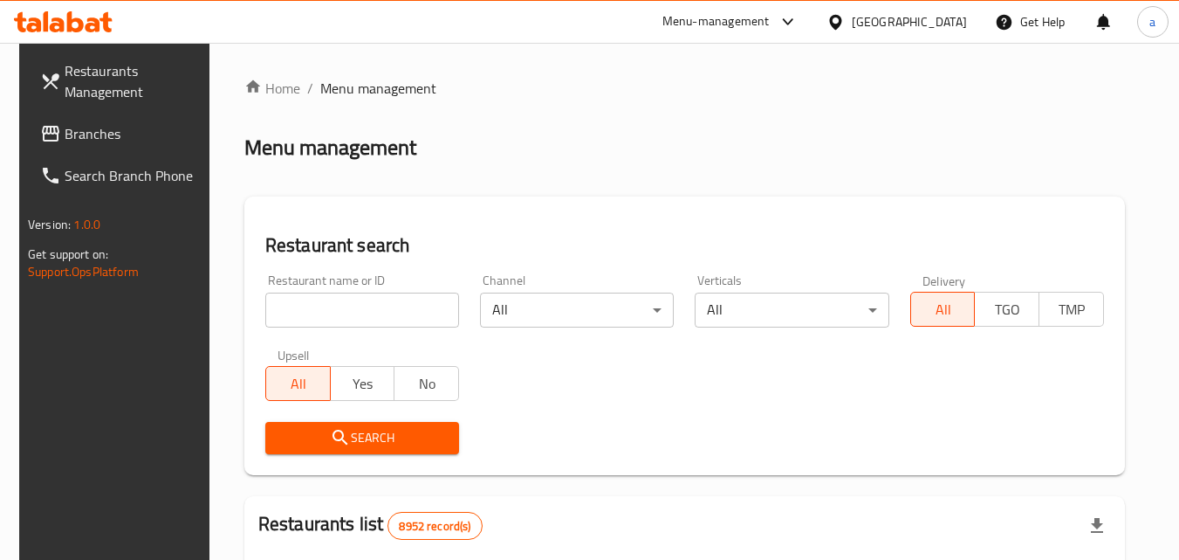
click at [392, 299] on input "search" at bounding box center [362, 309] width 194 height 35
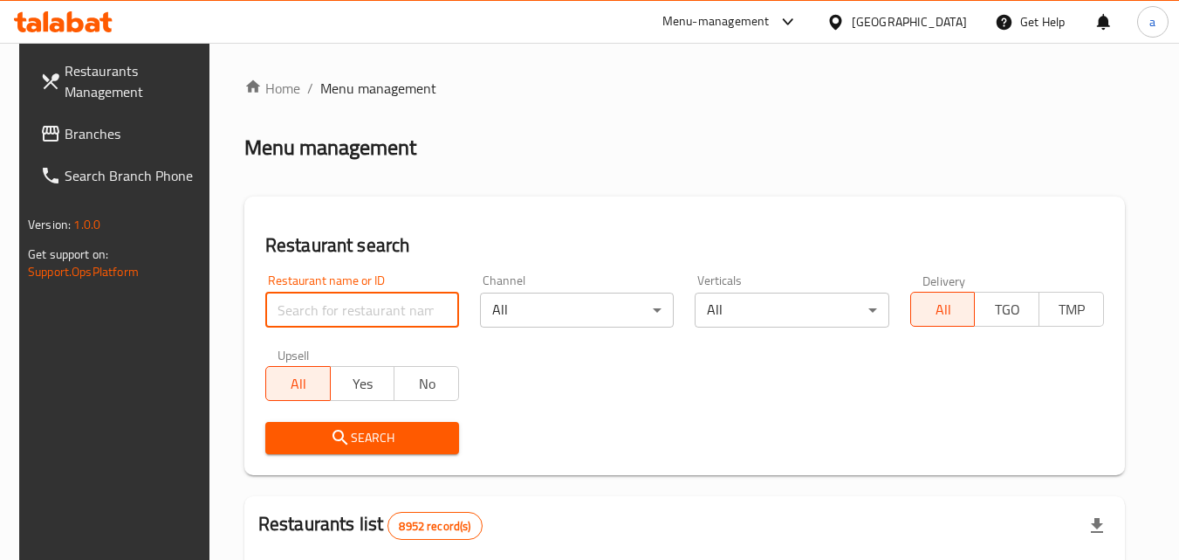
paste input "628052"
type input "628052"
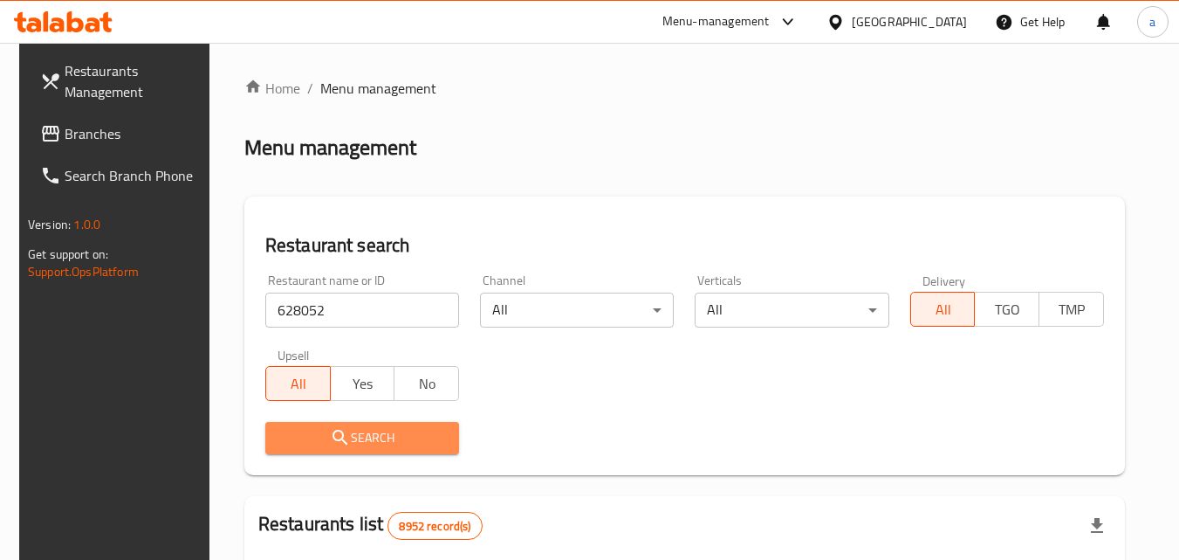
click at [352, 427] on span "Search" at bounding box center [362, 438] width 166 height 22
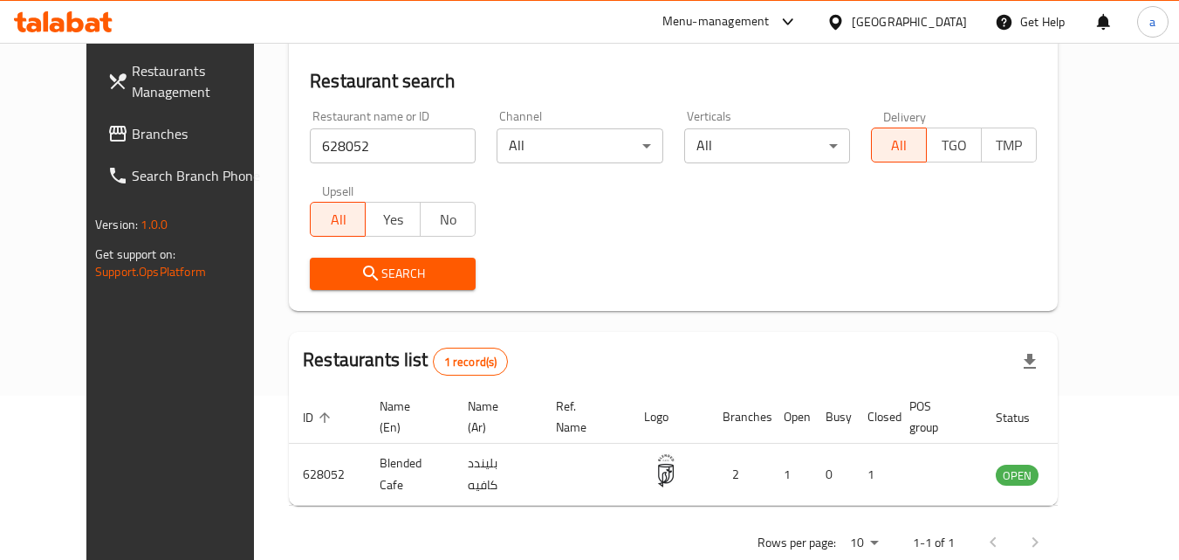
scroll to position [204, 0]
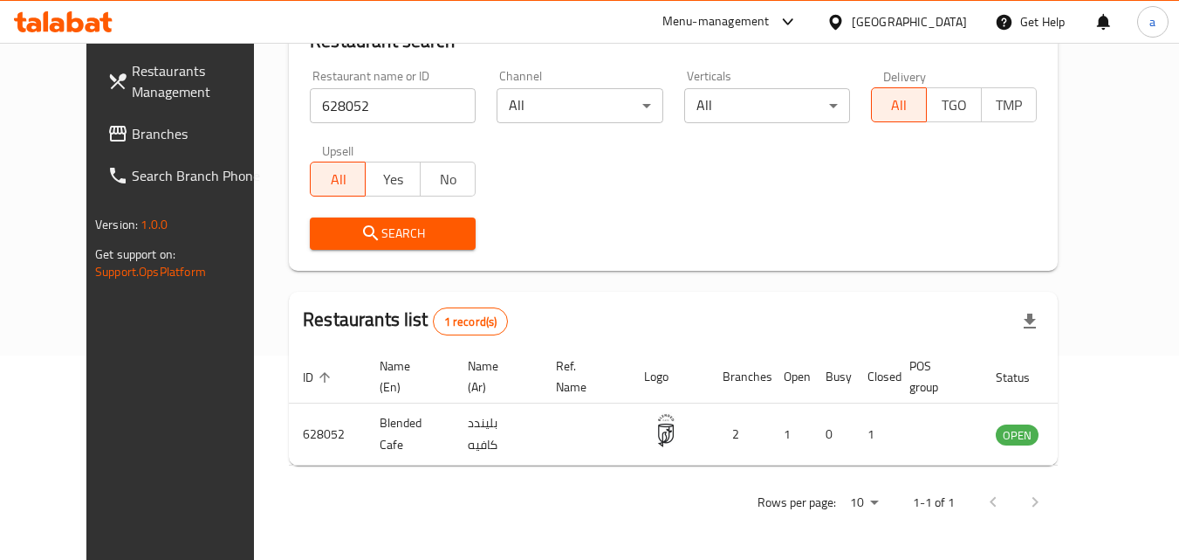
click at [948, 22] on div "Qatar" at bounding box center [909, 21] width 115 height 19
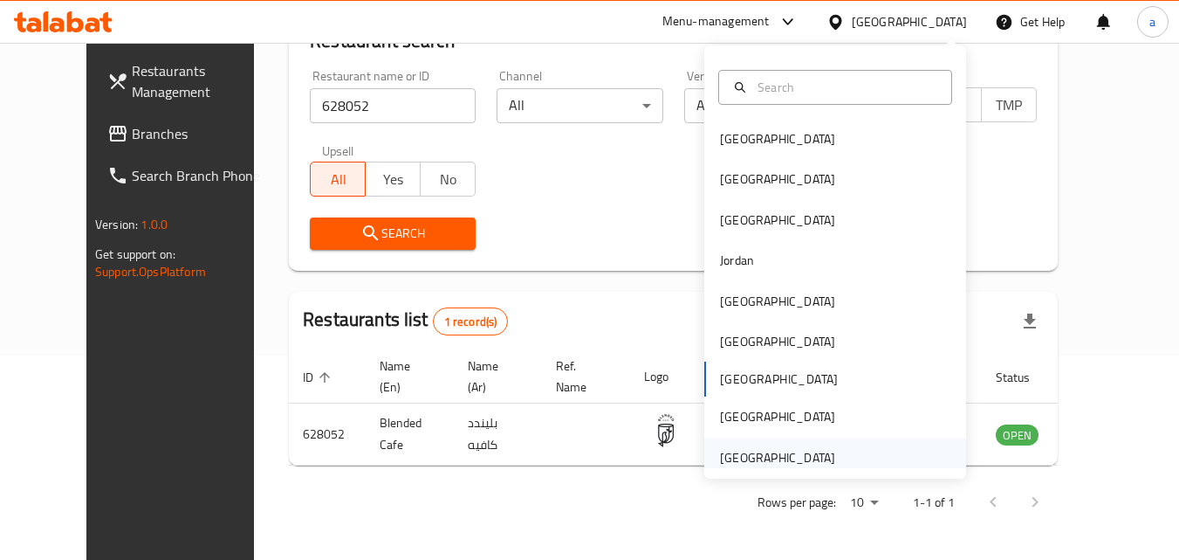
click at [788, 457] on div "[GEOGRAPHIC_DATA]" at bounding box center [777, 457] width 115 height 19
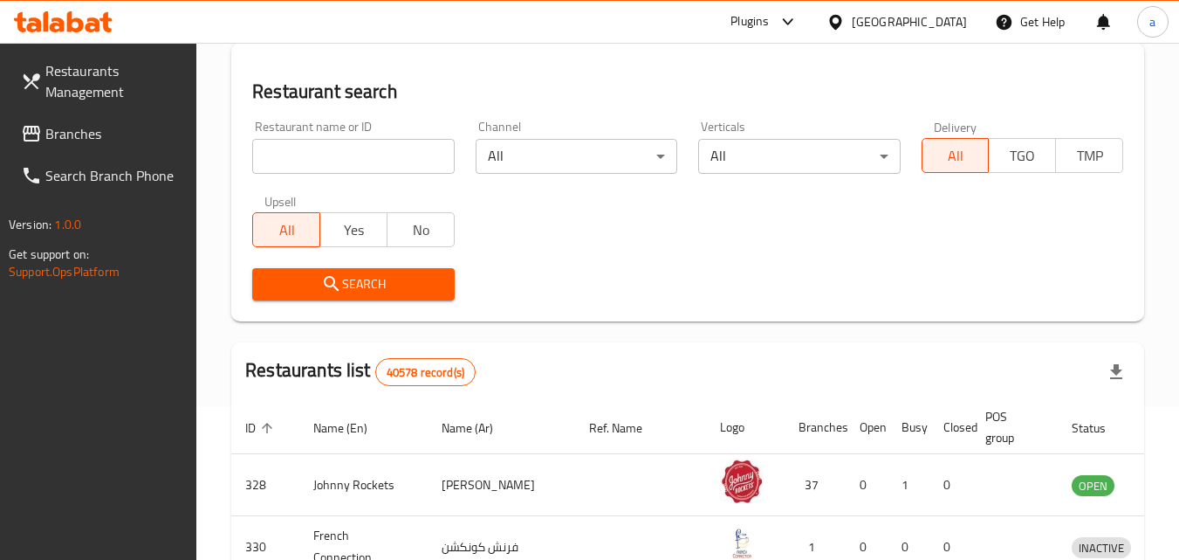
scroll to position [204, 0]
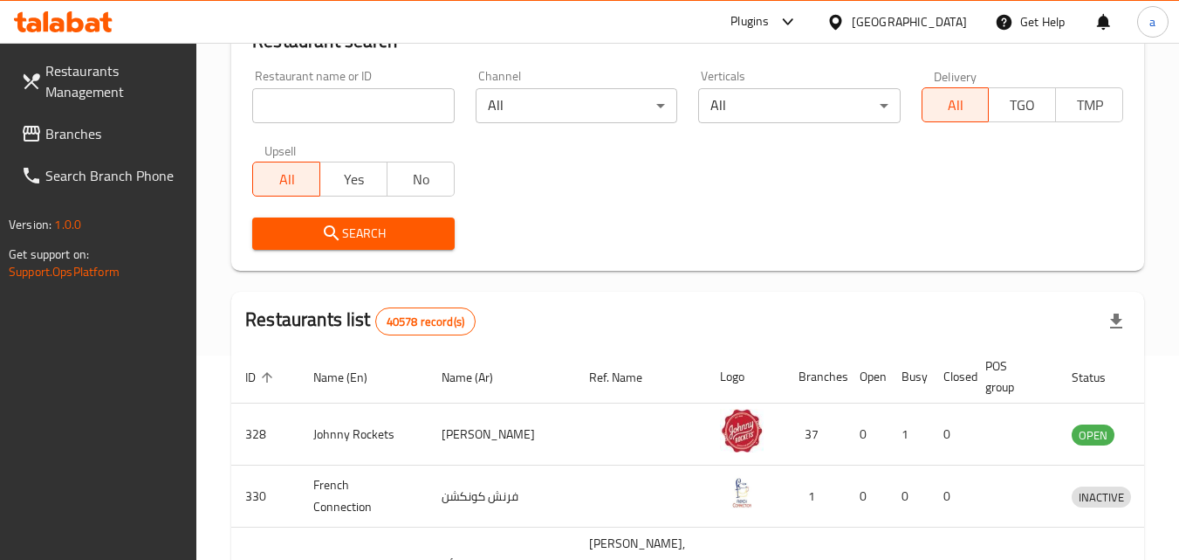
click at [76, 135] on span "Branches" at bounding box center [114, 133] width 138 height 21
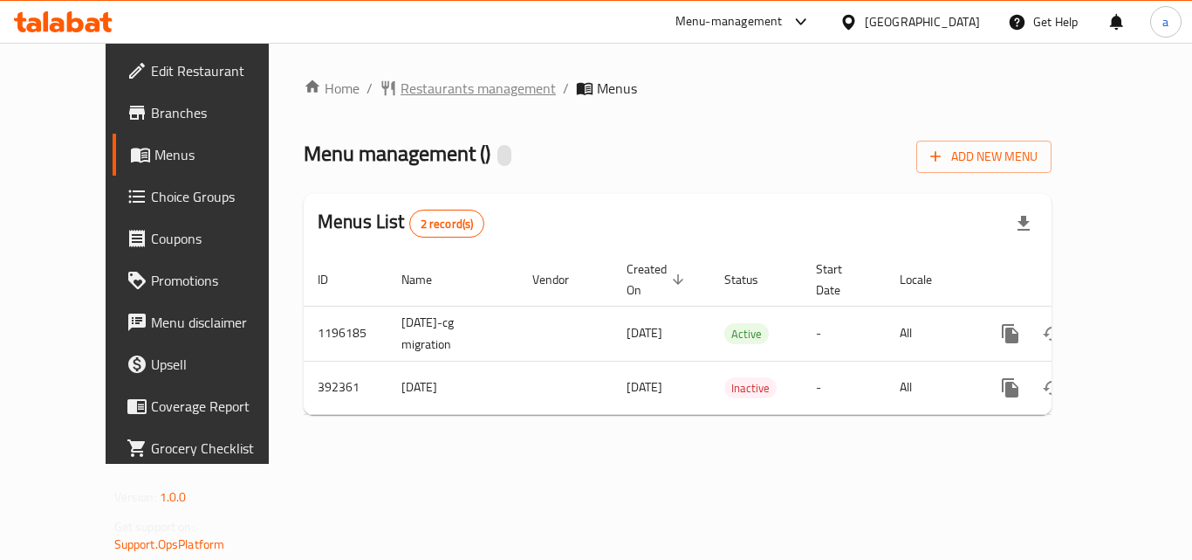
click at [436, 91] on span "Restaurants management" at bounding box center [478, 88] width 155 height 21
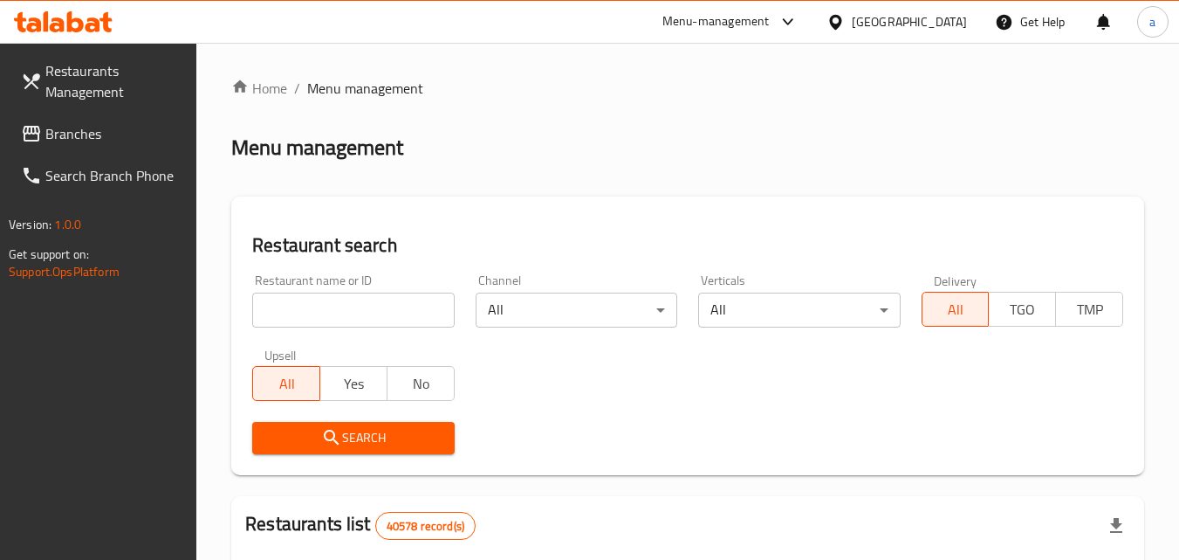
click at [393, 312] on input "search" at bounding box center [353, 309] width 202 height 35
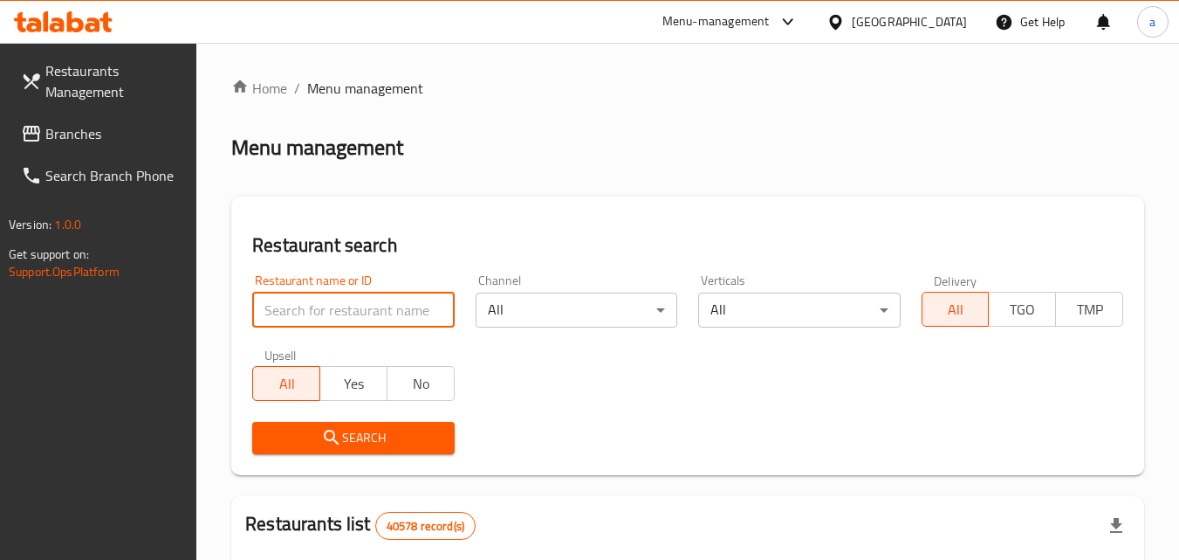
paste input "631729"
type input "631729"
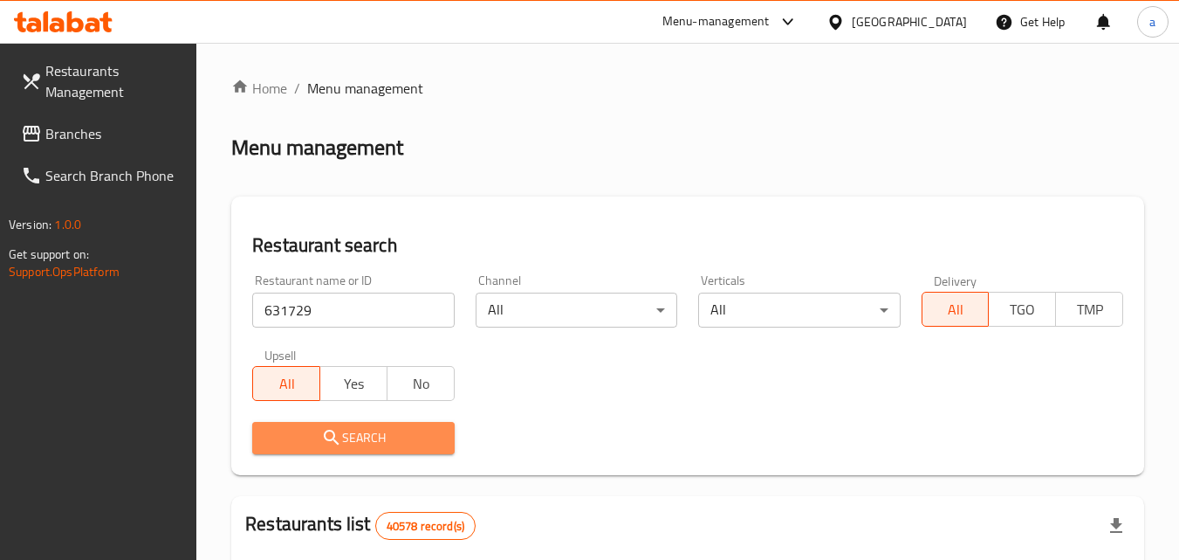
click at [388, 445] on span "Search" at bounding box center [353, 438] width 174 height 22
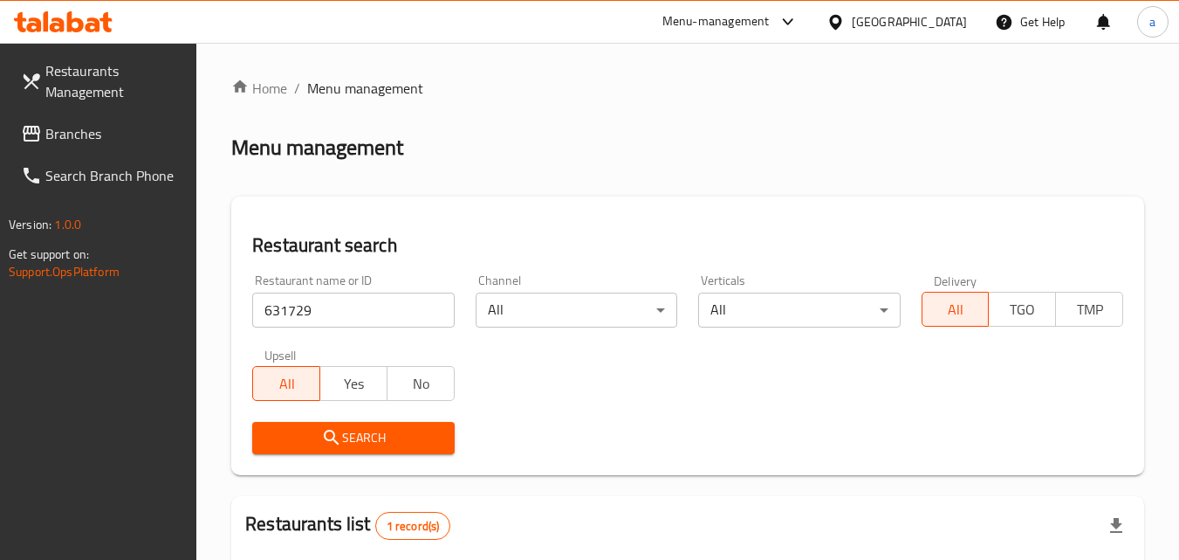
scroll to position [219, 0]
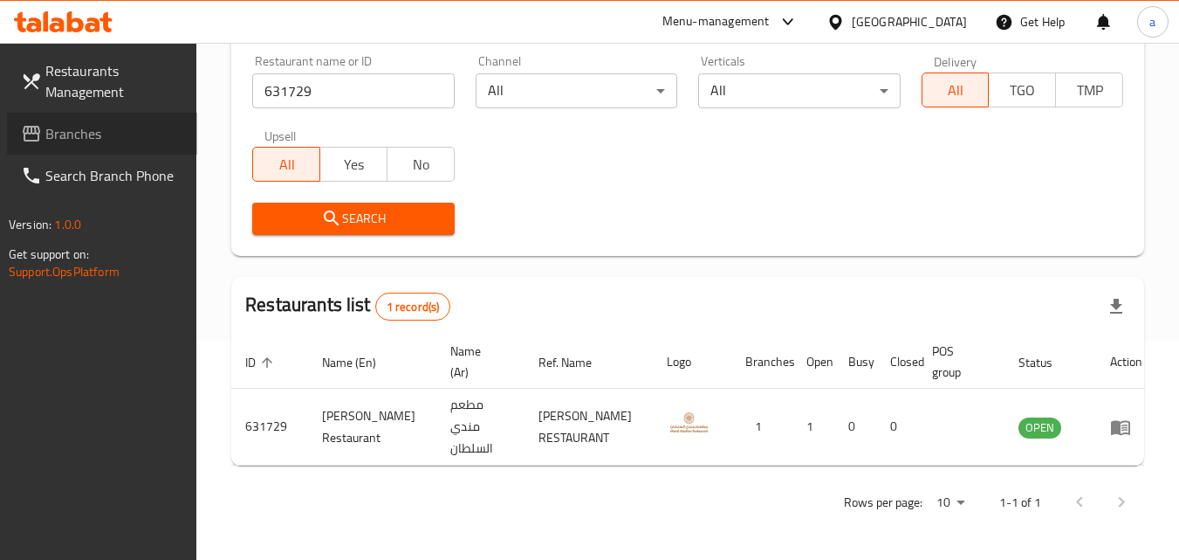
click at [93, 129] on span "Branches" at bounding box center [114, 133] width 138 height 21
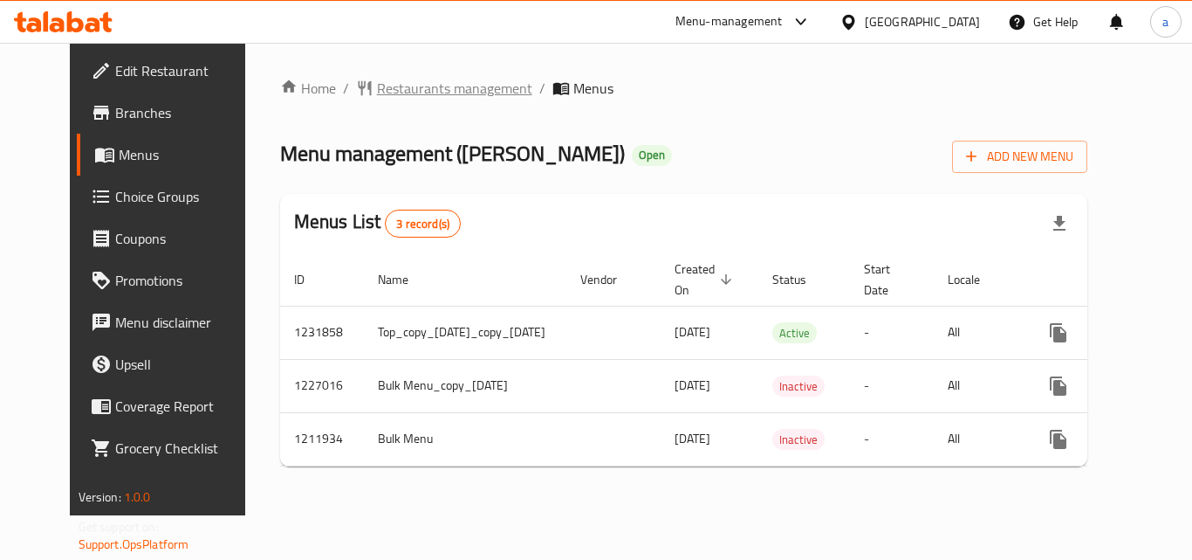
click at [400, 91] on span "Restaurants management" at bounding box center [454, 88] width 155 height 21
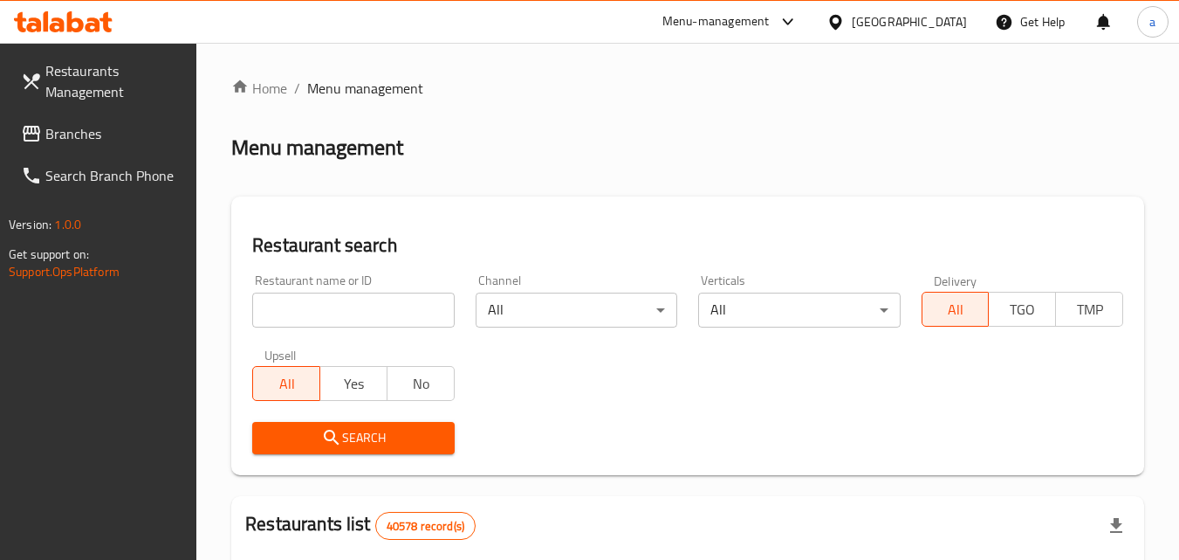
click at [355, 308] on input "search" at bounding box center [353, 309] width 202 height 35
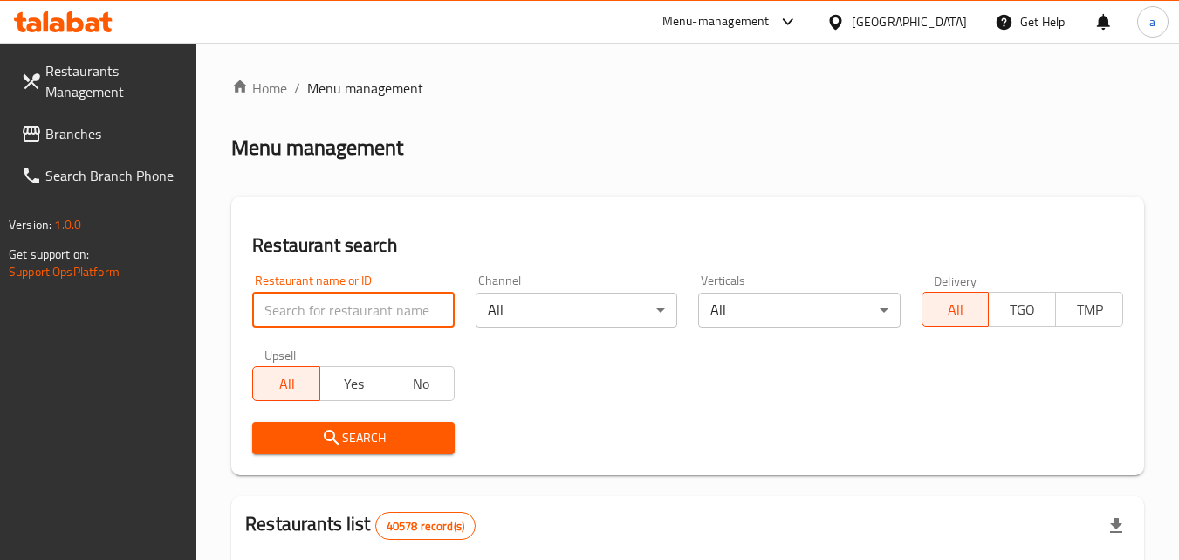
paste input "671506"
type input "671506"
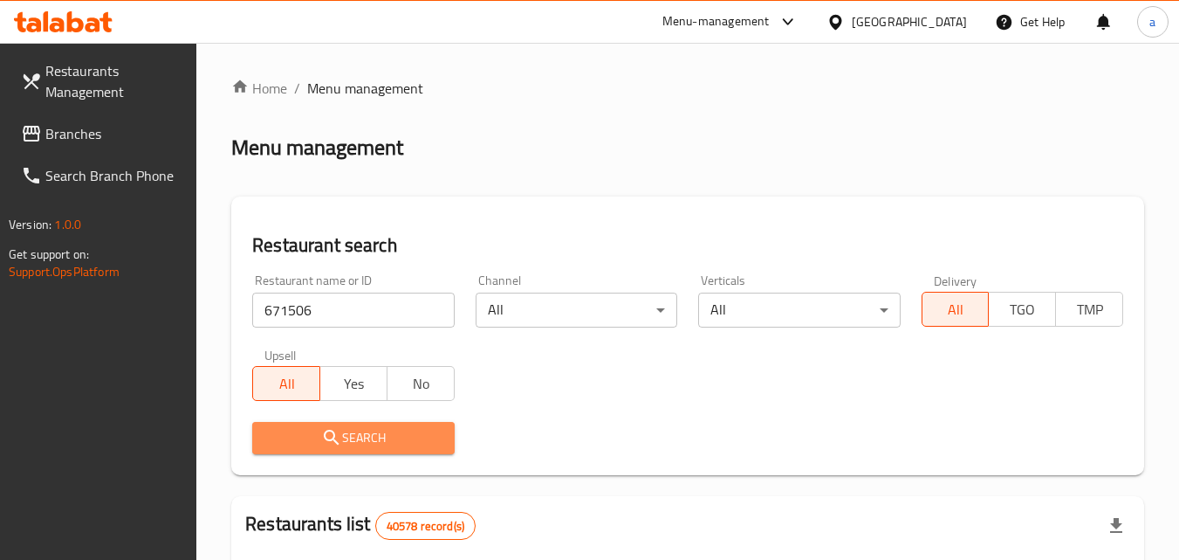
click at [373, 450] on button "Search" at bounding box center [353, 438] width 202 height 32
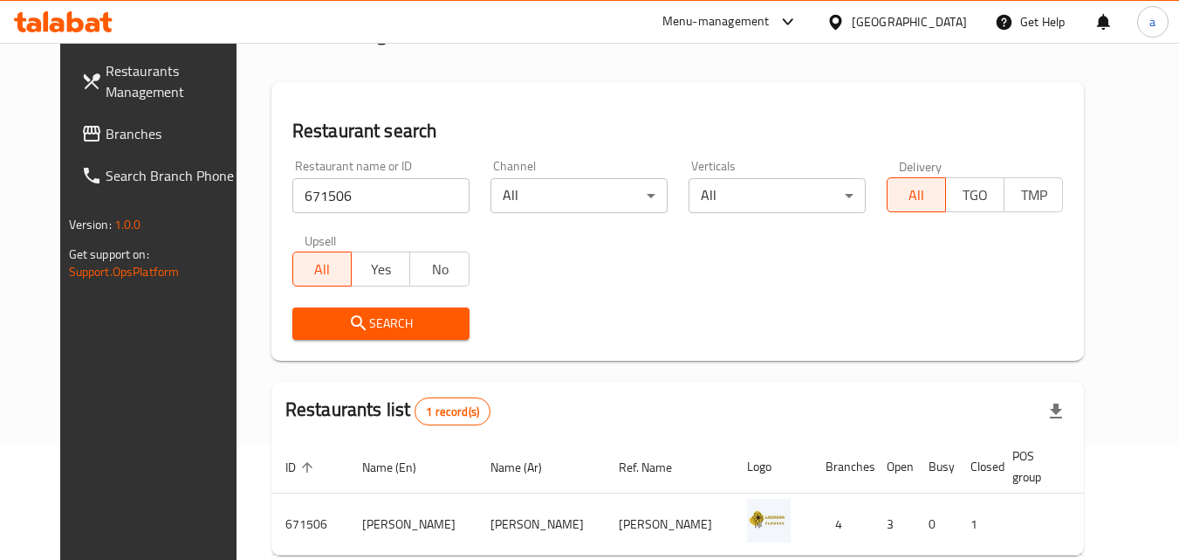
scroll to position [204, 0]
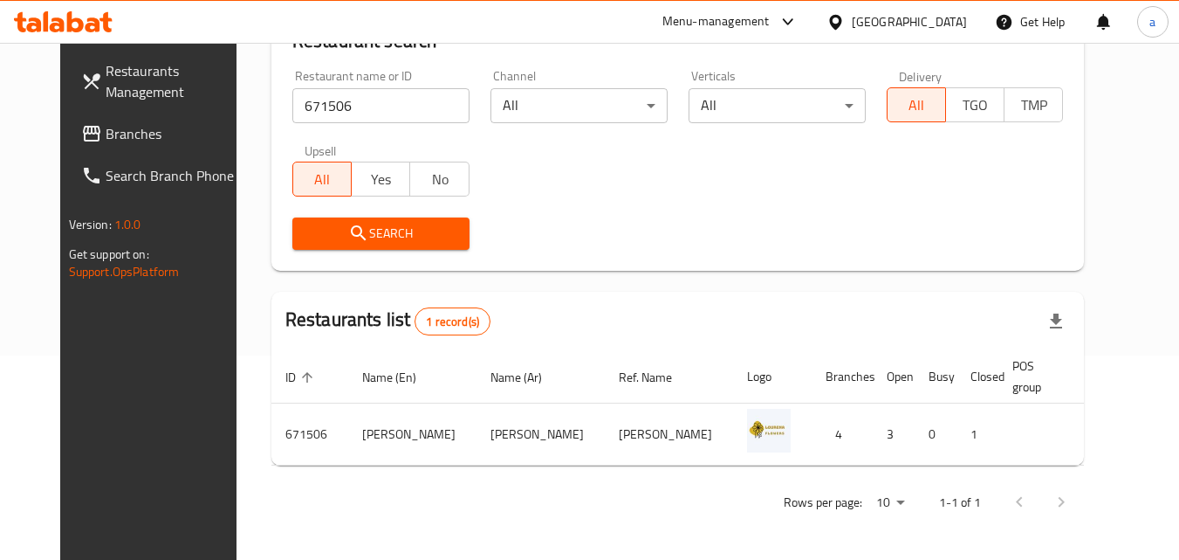
click at [120, 130] on span "Branches" at bounding box center [175, 133] width 138 height 21
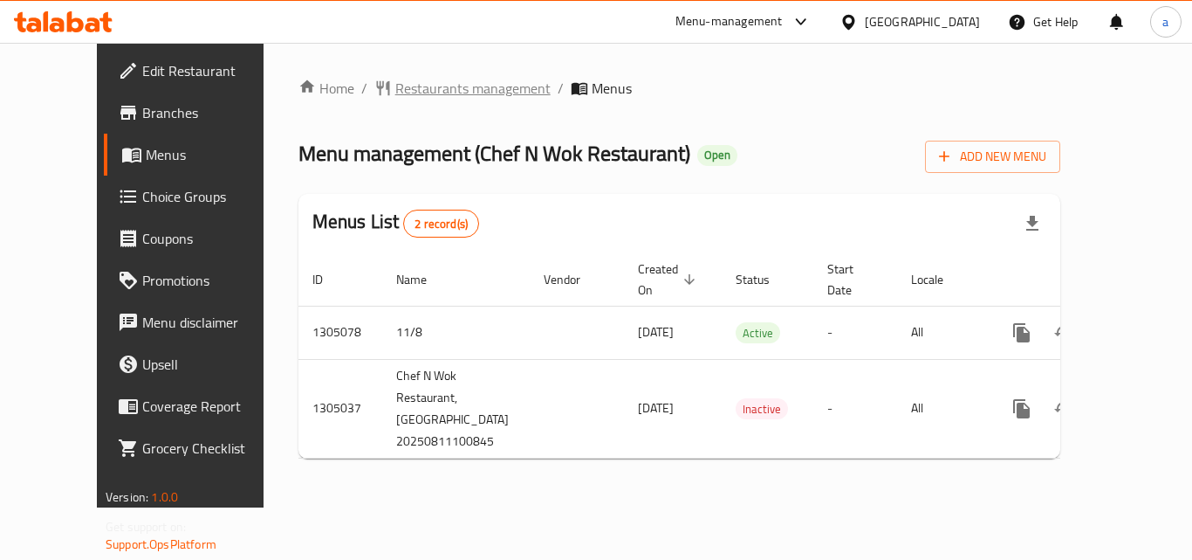
click at [444, 86] on span "Restaurants management" at bounding box center [472, 88] width 155 height 21
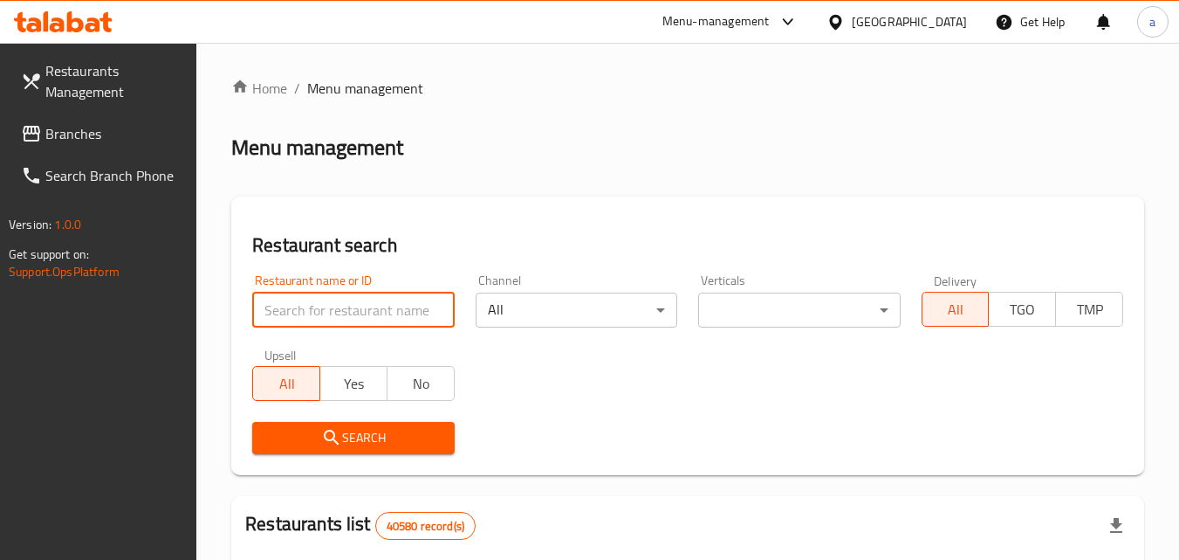
click at [399, 305] on input "search" at bounding box center [353, 309] width 202 height 35
paste input "703534"
type input "703534"
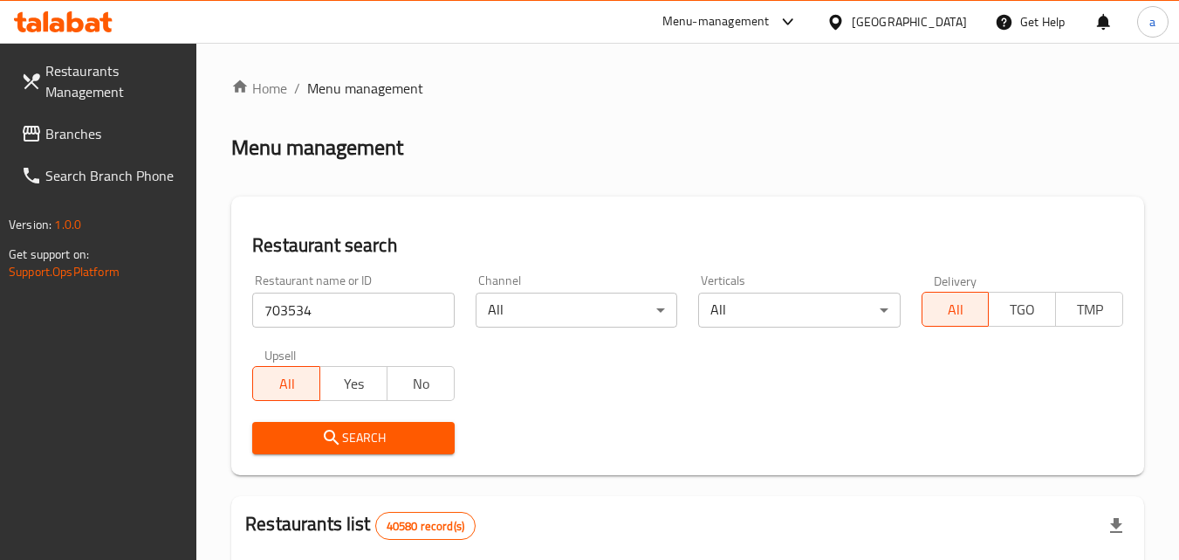
click at [399, 431] on span "Search" at bounding box center [353, 438] width 174 height 22
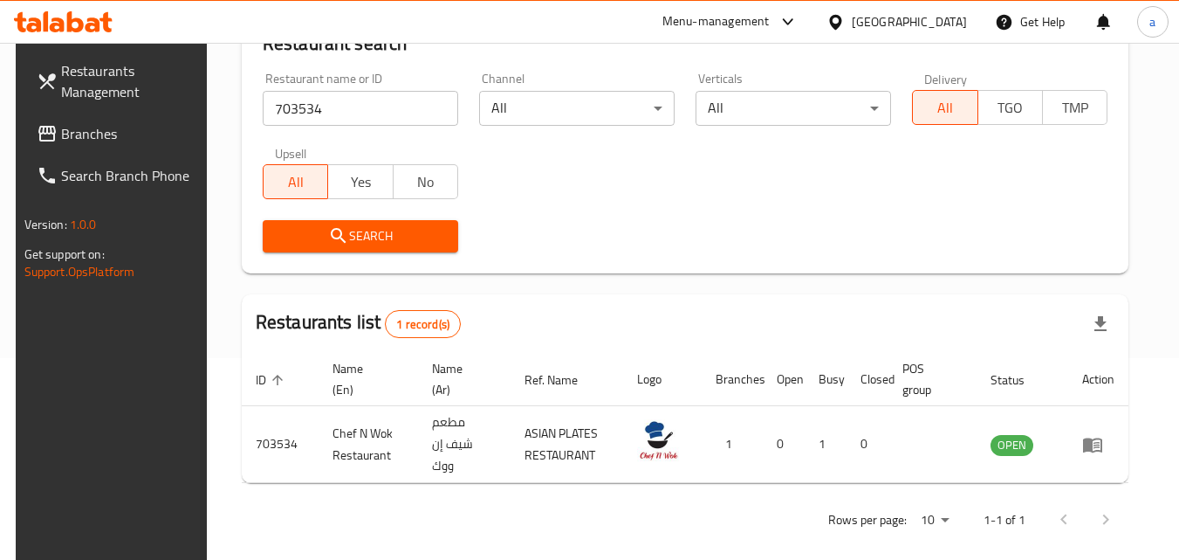
scroll to position [204, 0]
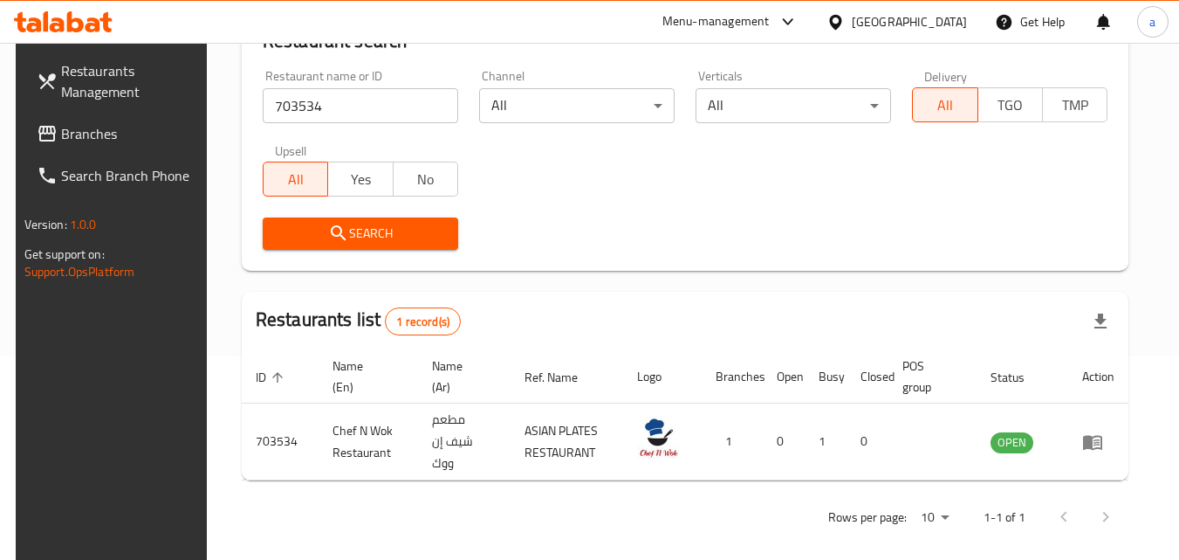
click at [136, 131] on span "Branches" at bounding box center [130, 133] width 138 height 21
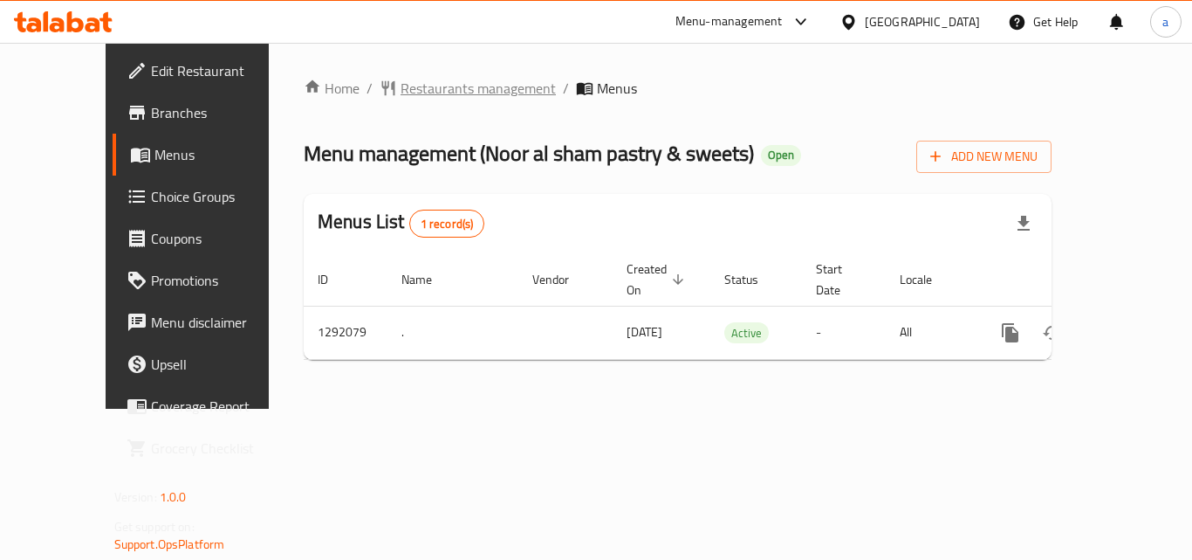
click at [455, 85] on span "Restaurants management" at bounding box center [478, 88] width 155 height 21
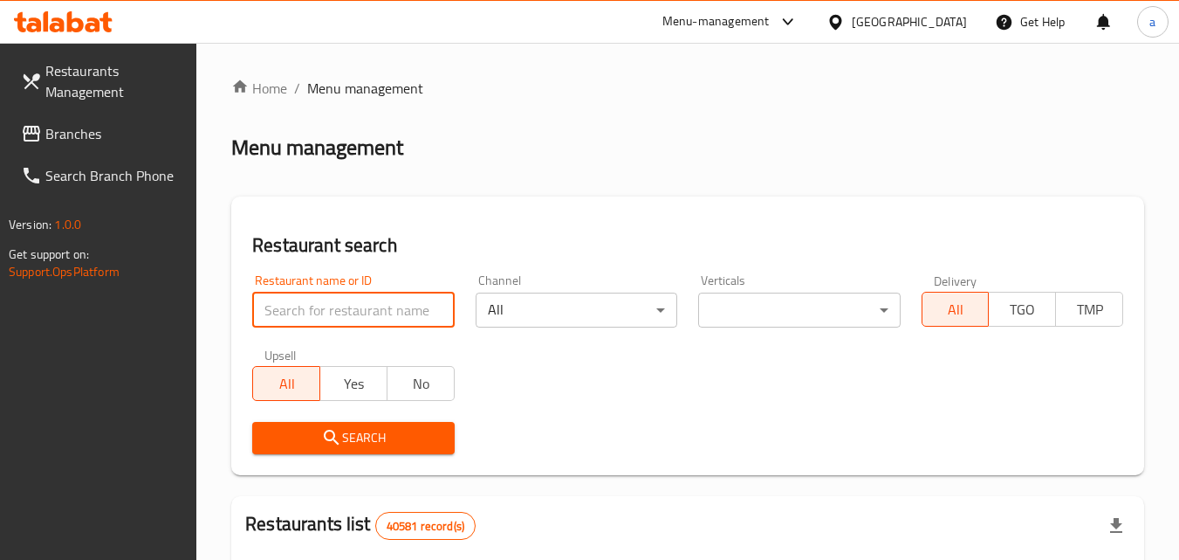
click at [368, 322] on input "search" at bounding box center [353, 309] width 202 height 35
paste input "698829"
type input "698829"
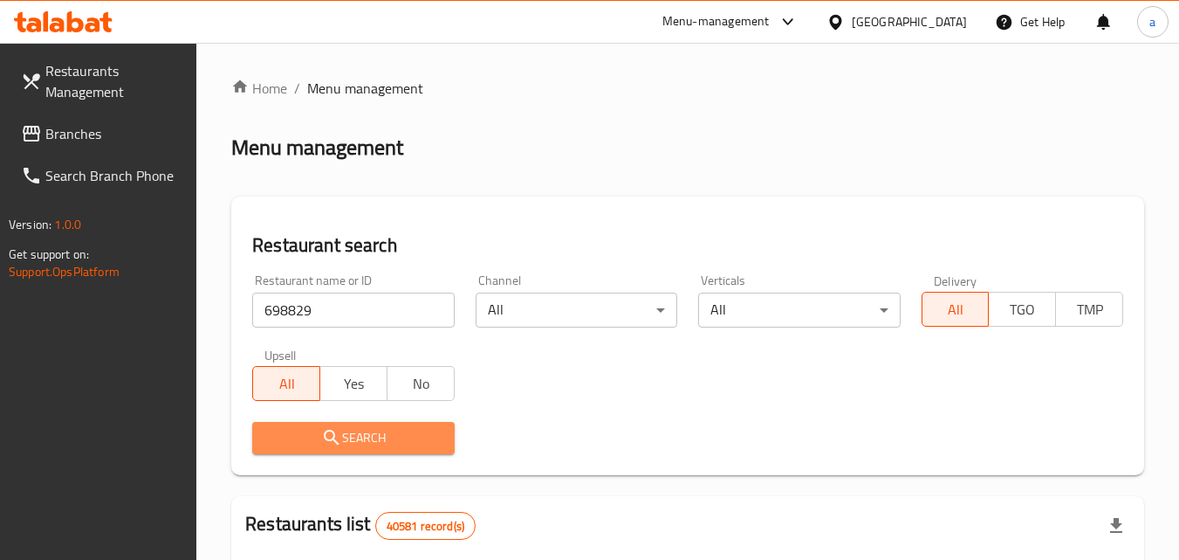
click at [366, 424] on button "Search" at bounding box center [353, 438] width 202 height 32
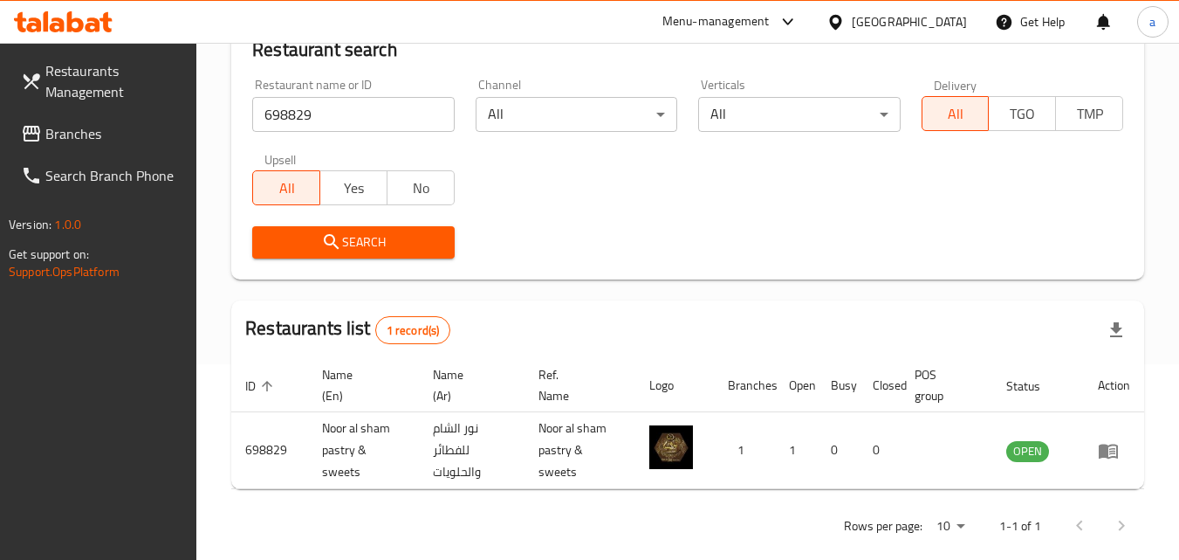
scroll to position [200, 0]
